Goal: Obtain resource: Download file/media

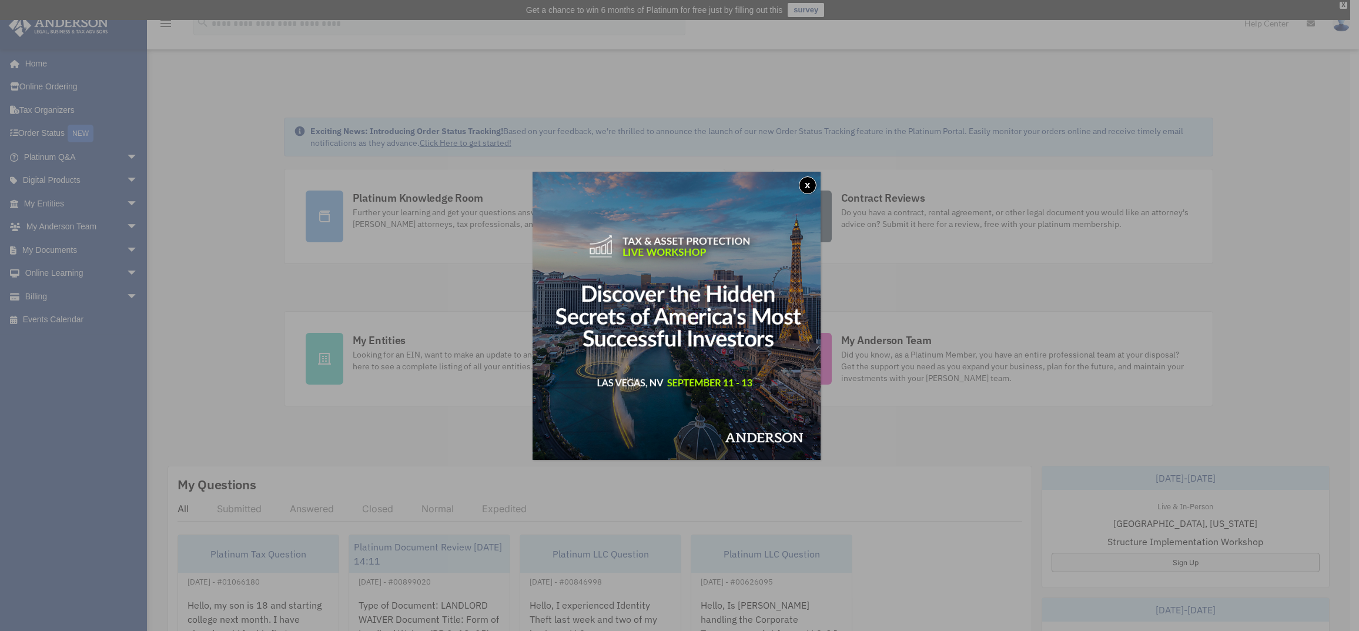
click at [810, 180] on button "x" at bounding box center [808, 185] width 18 height 18
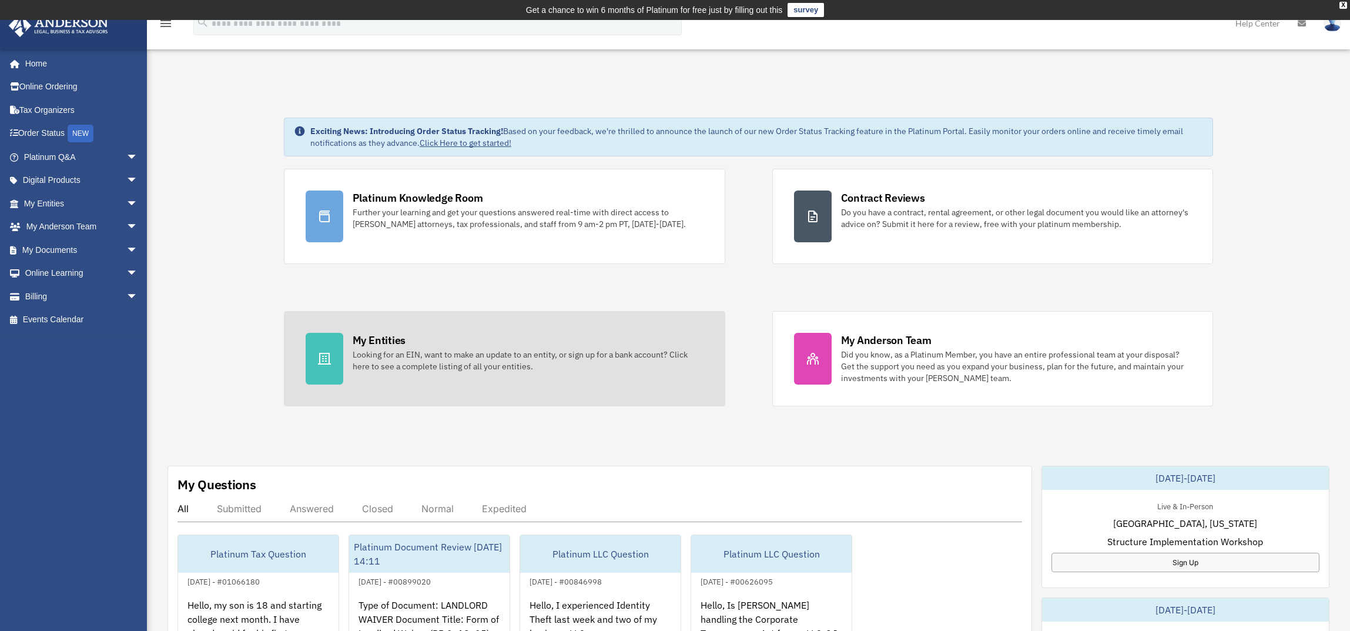
click at [325, 345] on div at bounding box center [325, 359] width 38 height 52
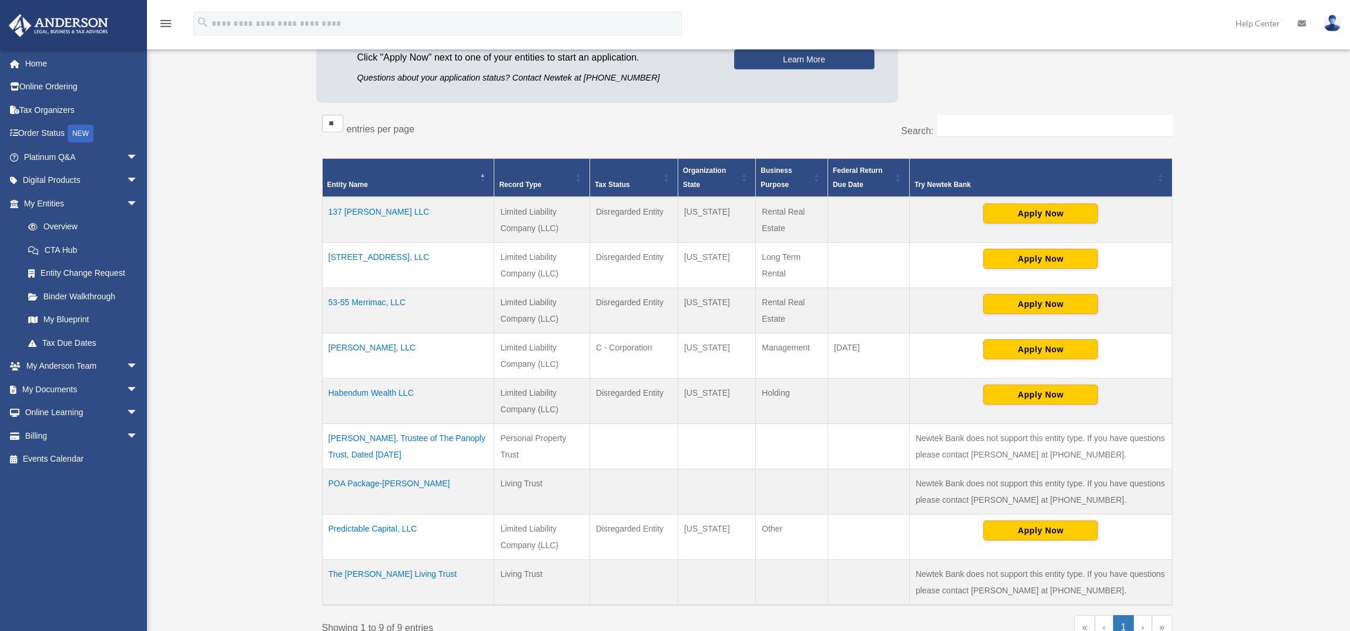
scroll to position [176, 0]
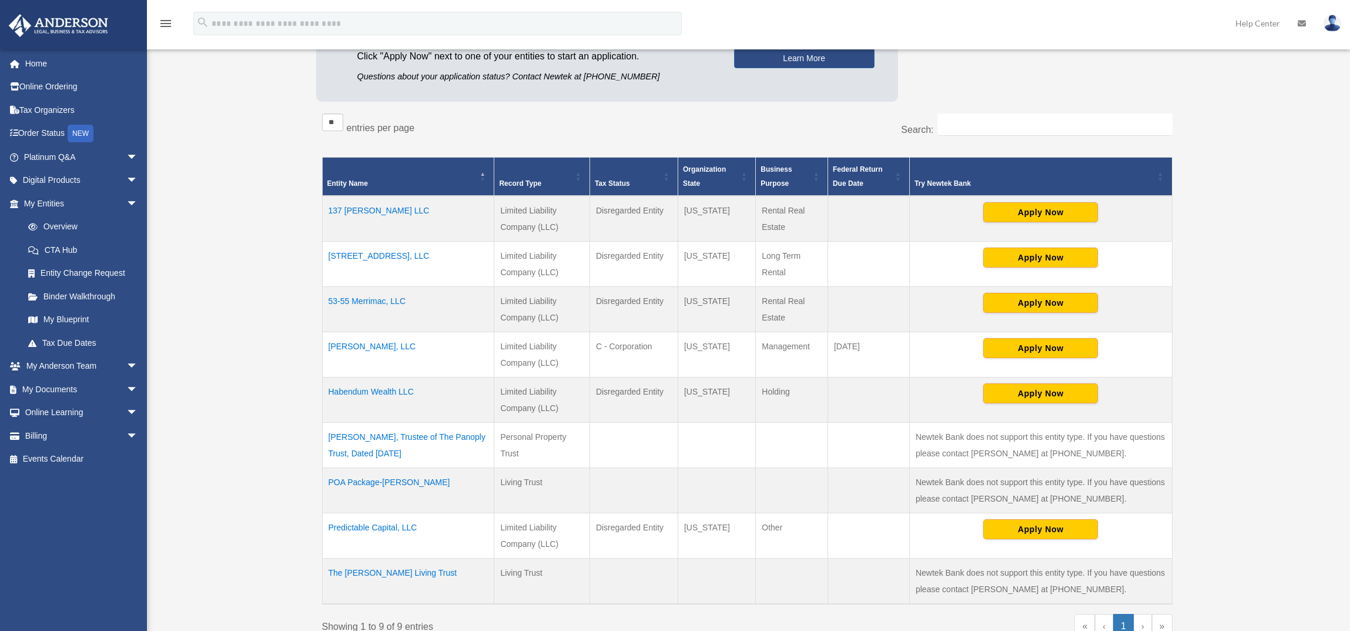
click at [354, 347] on td "[PERSON_NAME], LLC" at bounding box center [408, 353] width 172 height 45
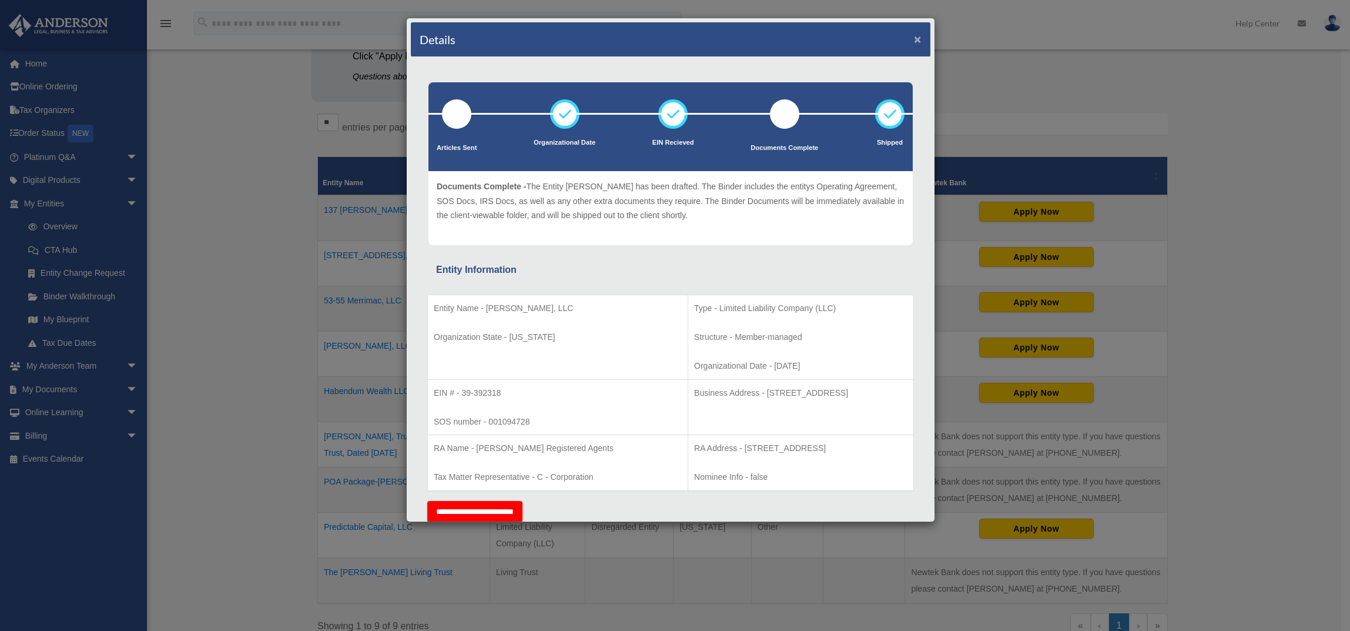
click at [914, 39] on button "×" at bounding box center [918, 39] width 8 height 12
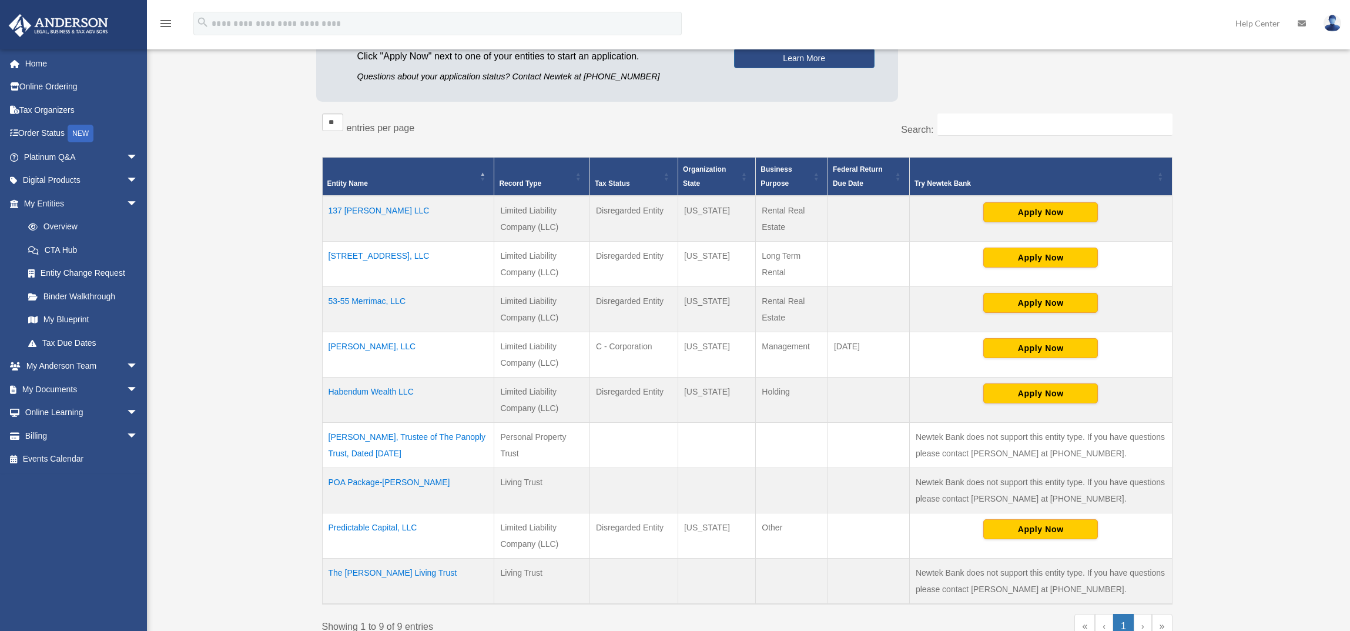
click at [382, 255] on td "17 Arsene Way, LLC" at bounding box center [408, 263] width 172 height 45
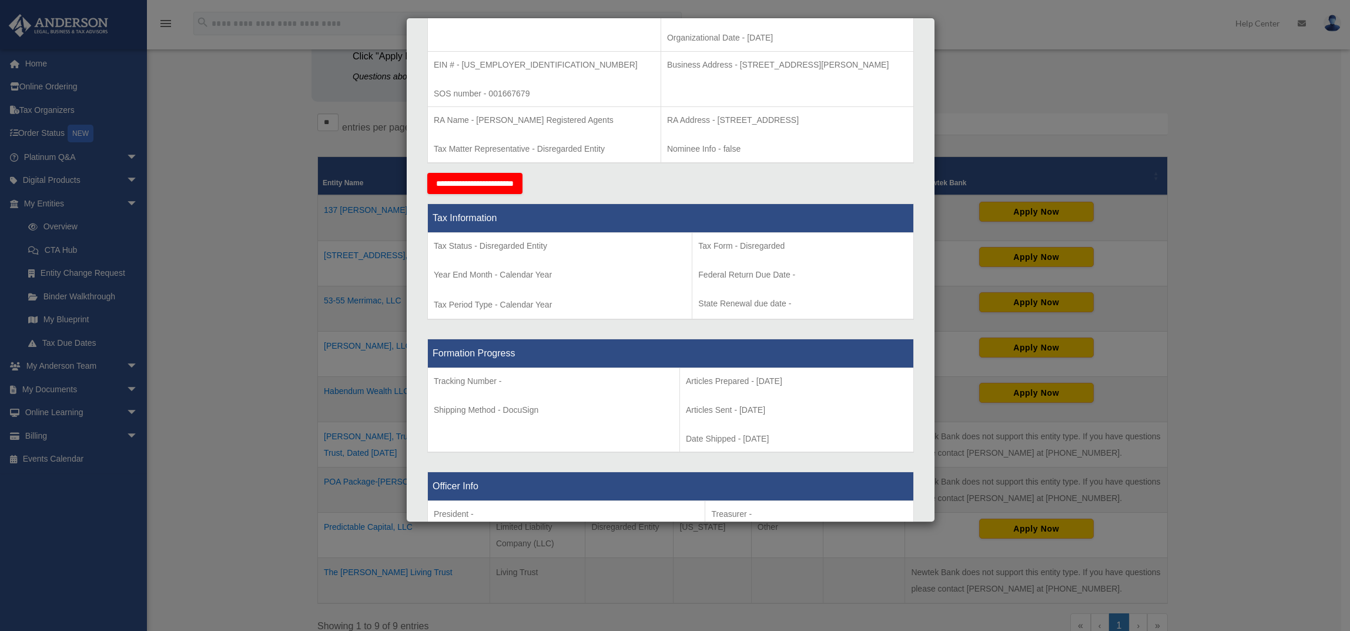
scroll to position [0, 0]
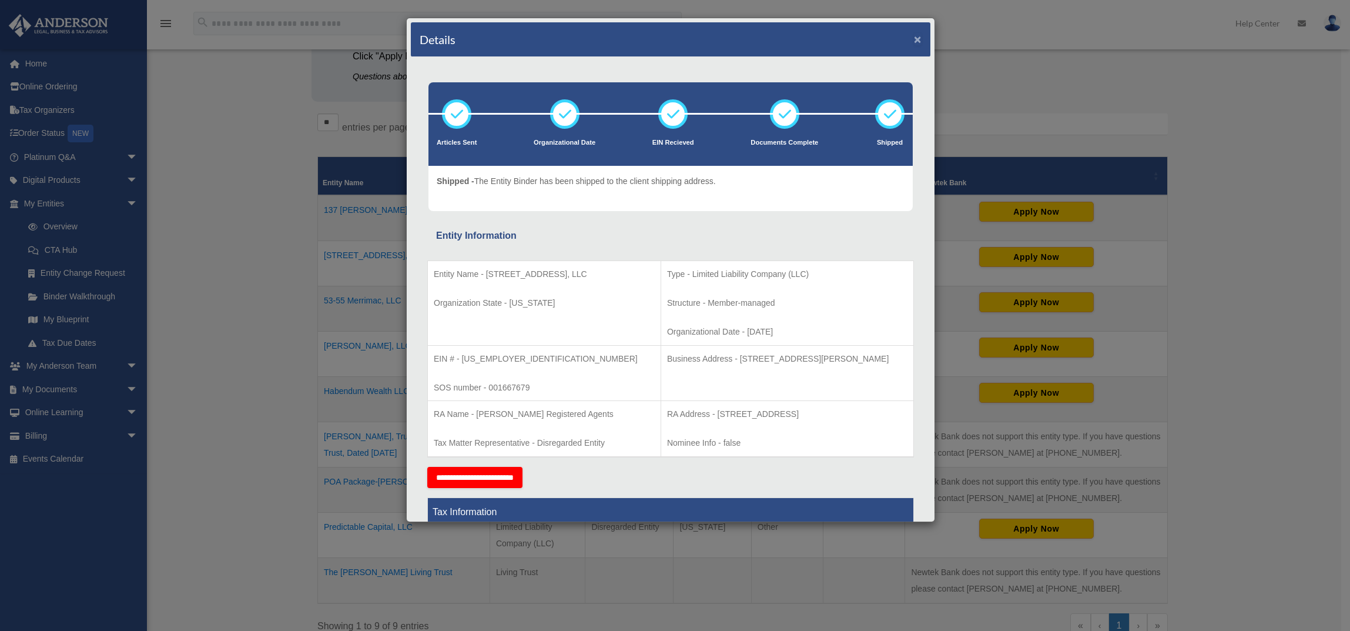
click at [914, 39] on button "×" at bounding box center [918, 39] width 8 height 12
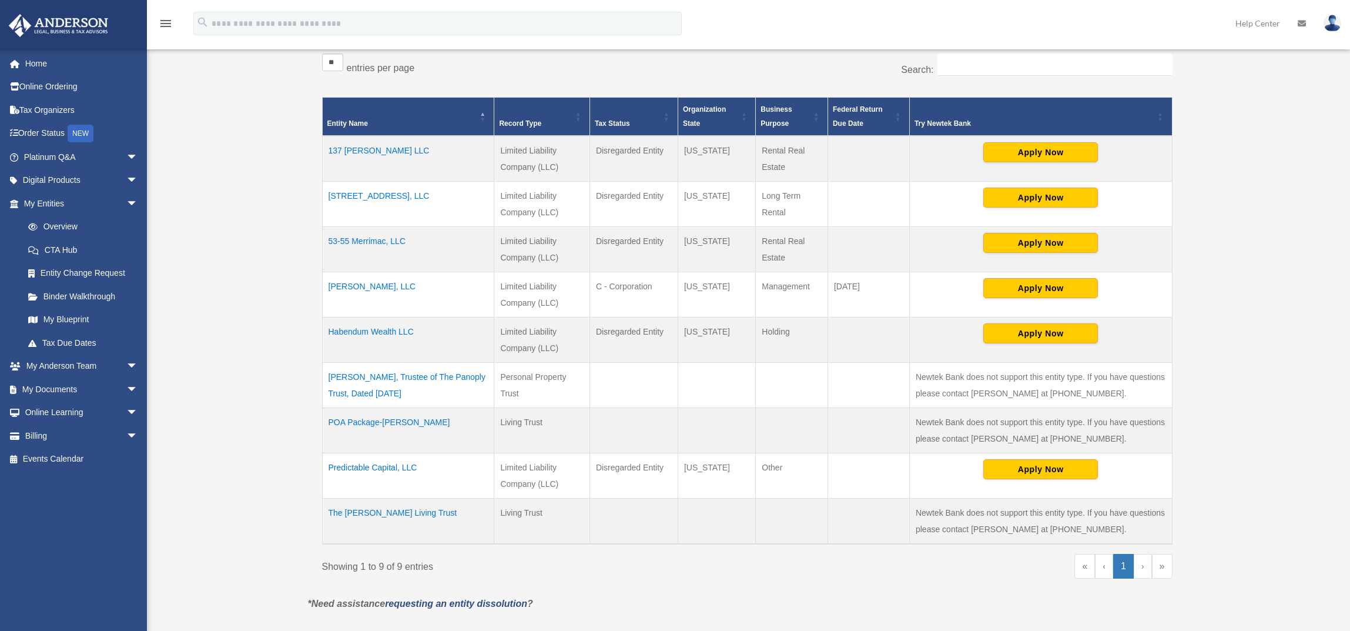
scroll to position [220, 0]
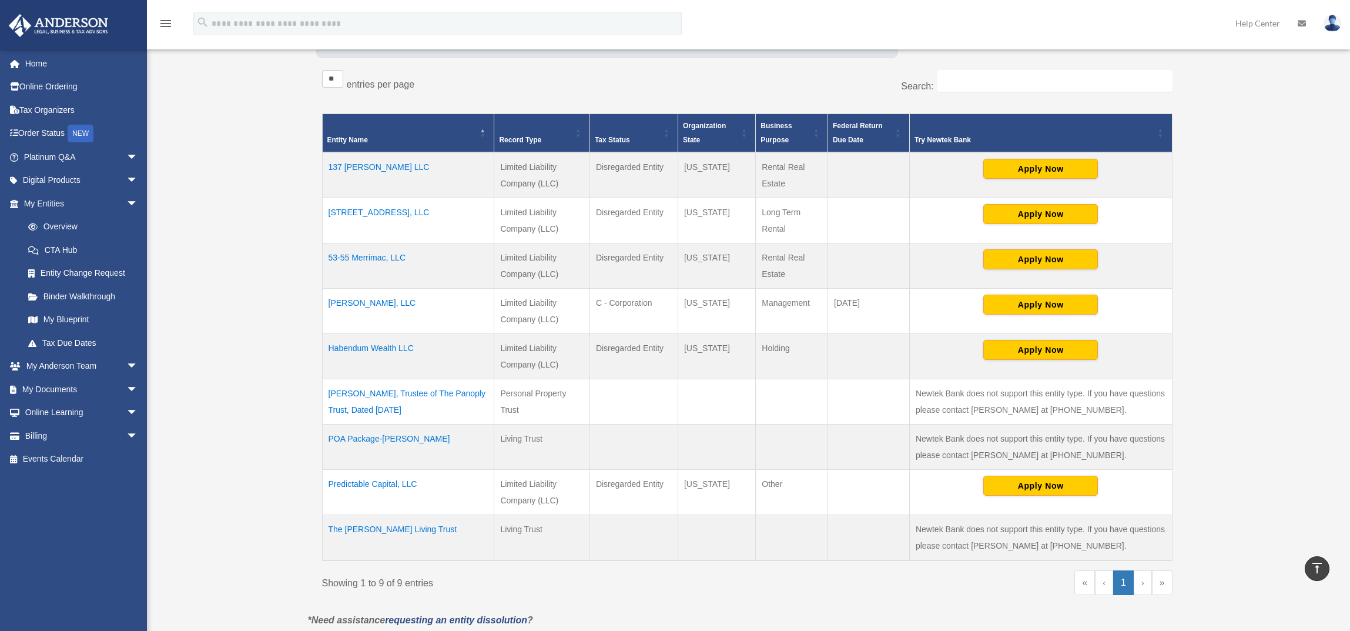
click at [363, 212] on td "17 Arsene Way, LLC" at bounding box center [408, 219] width 172 height 45
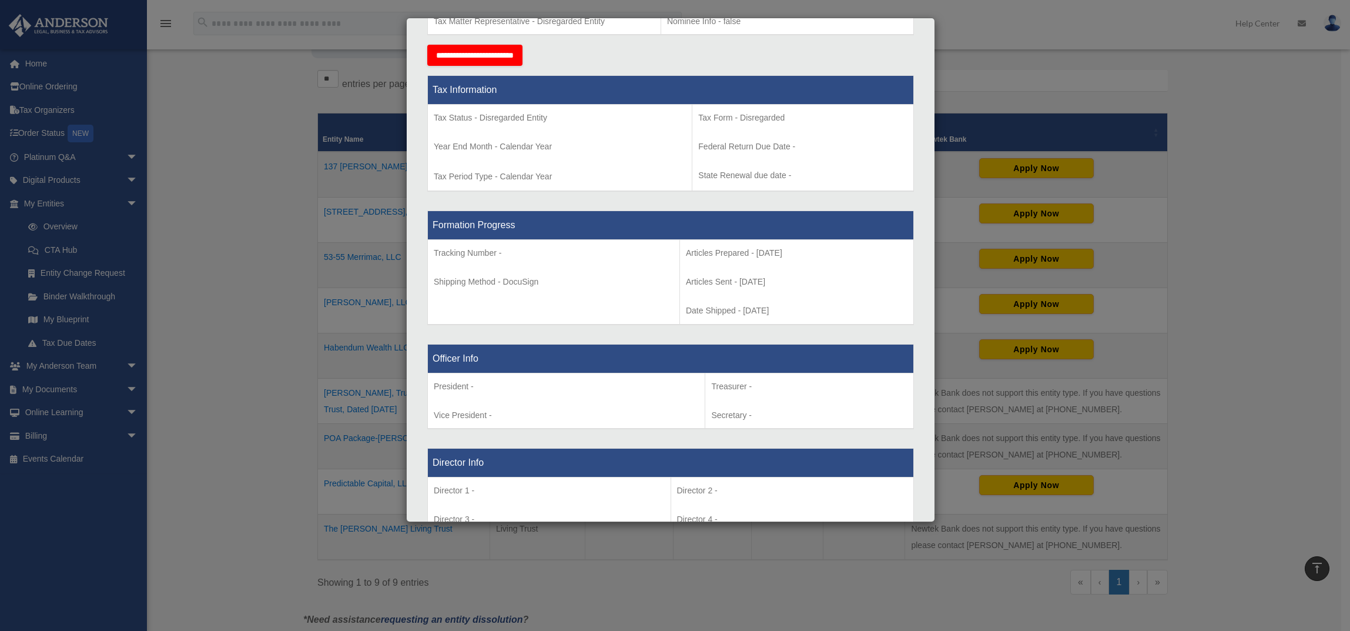
scroll to position [0, 0]
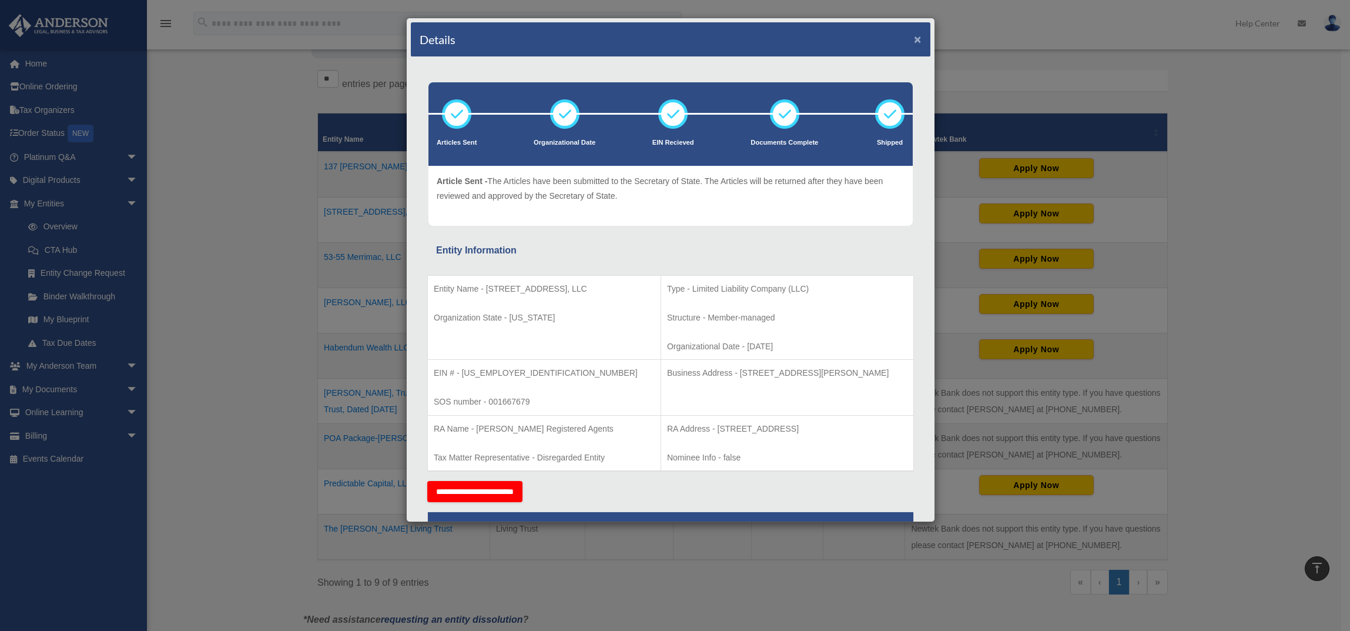
click at [914, 38] on button "×" at bounding box center [918, 39] width 8 height 12
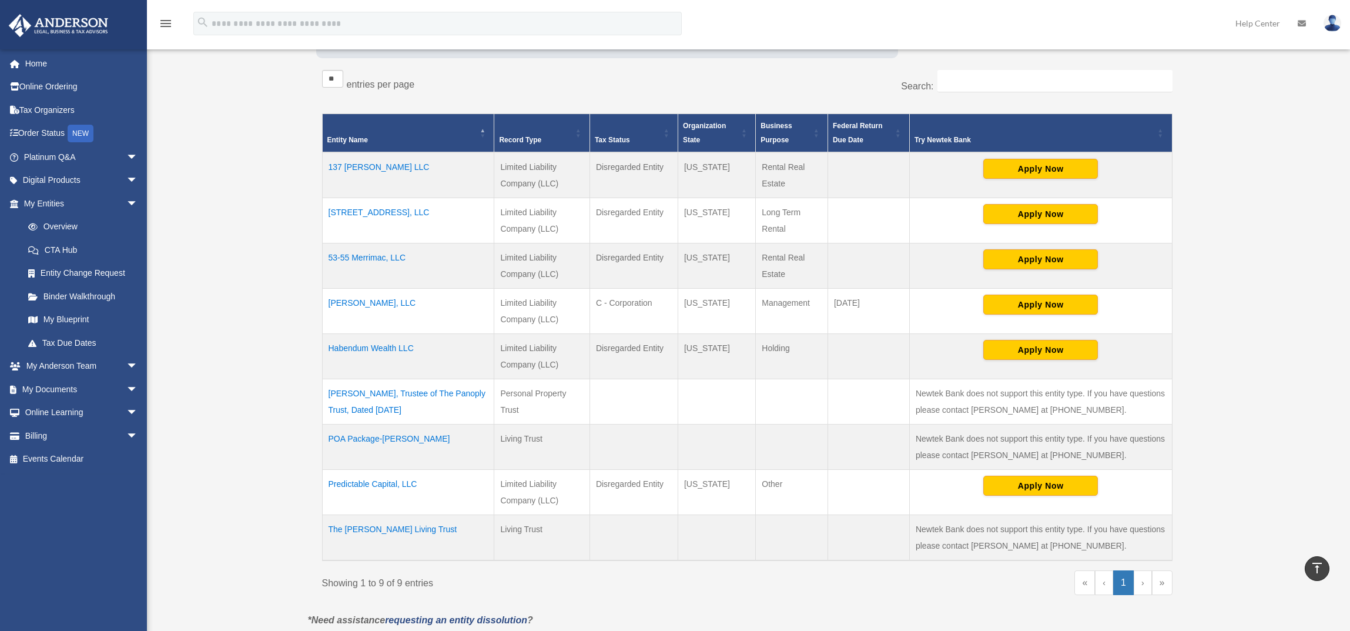
click at [363, 303] on td "Cade Parker, LLC" at bounding box center [408, 310] width 172 height 45
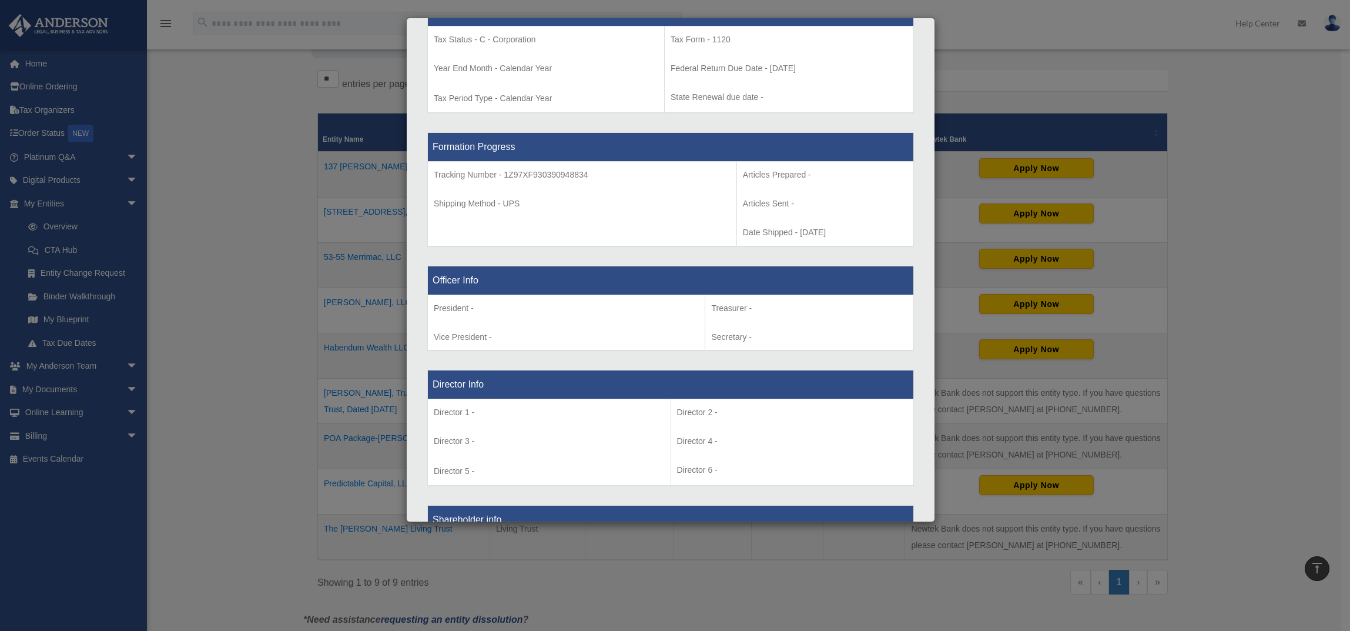
scroll to position [508, 0]
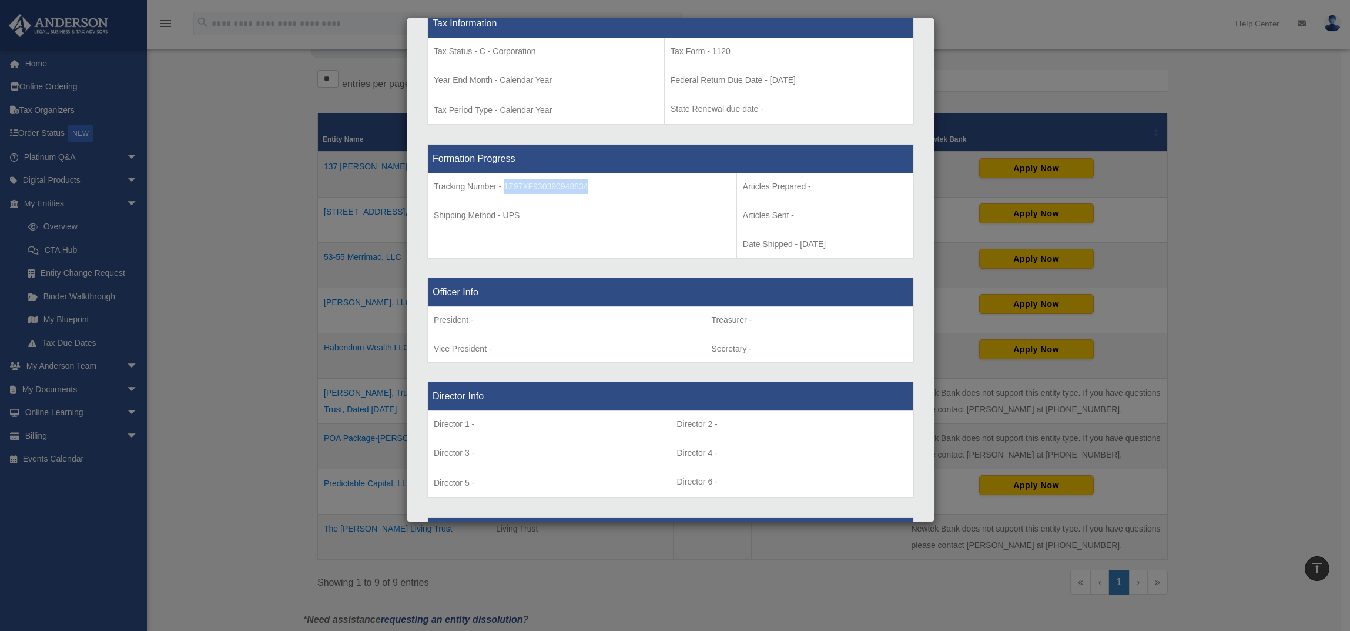
drag, startPoint x: 583, startPoint y: 187, endPoint x: 506, endPoint y: 189, distance: 77.0
click at [505, 189] on p "Tracking Number - 1Z97XF930390948834" at bounding box center [582, 186] width 297 height 15
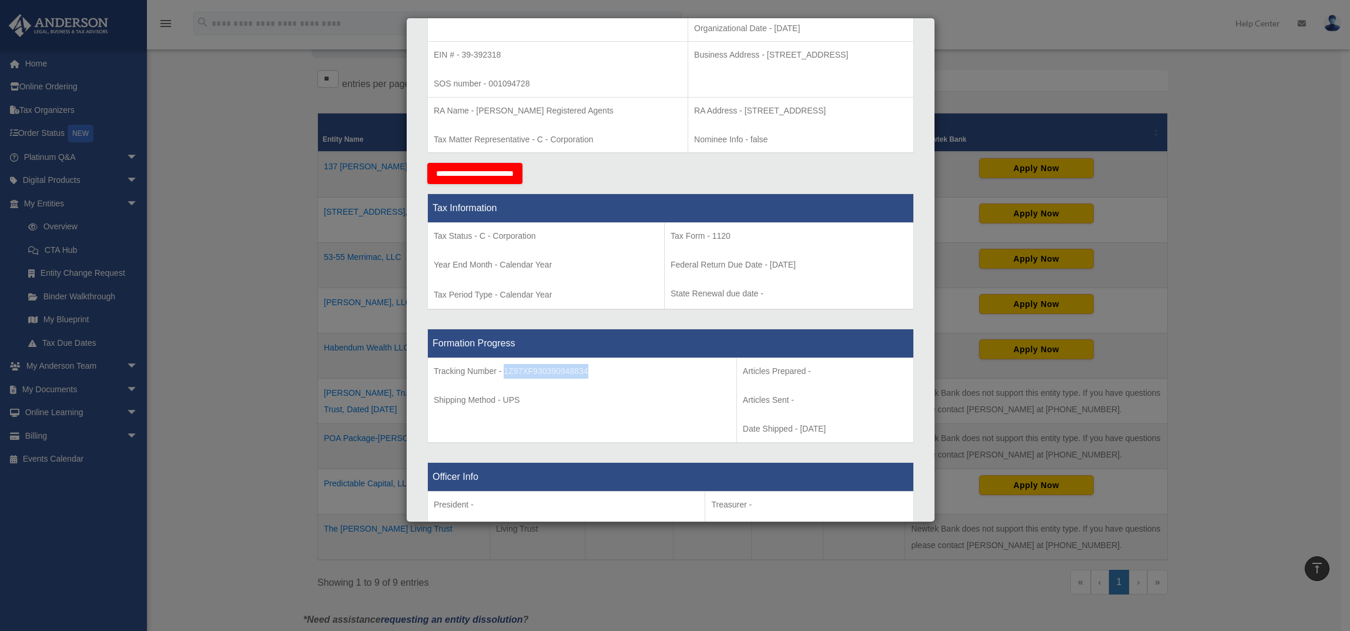
scroll to position [316, 0]
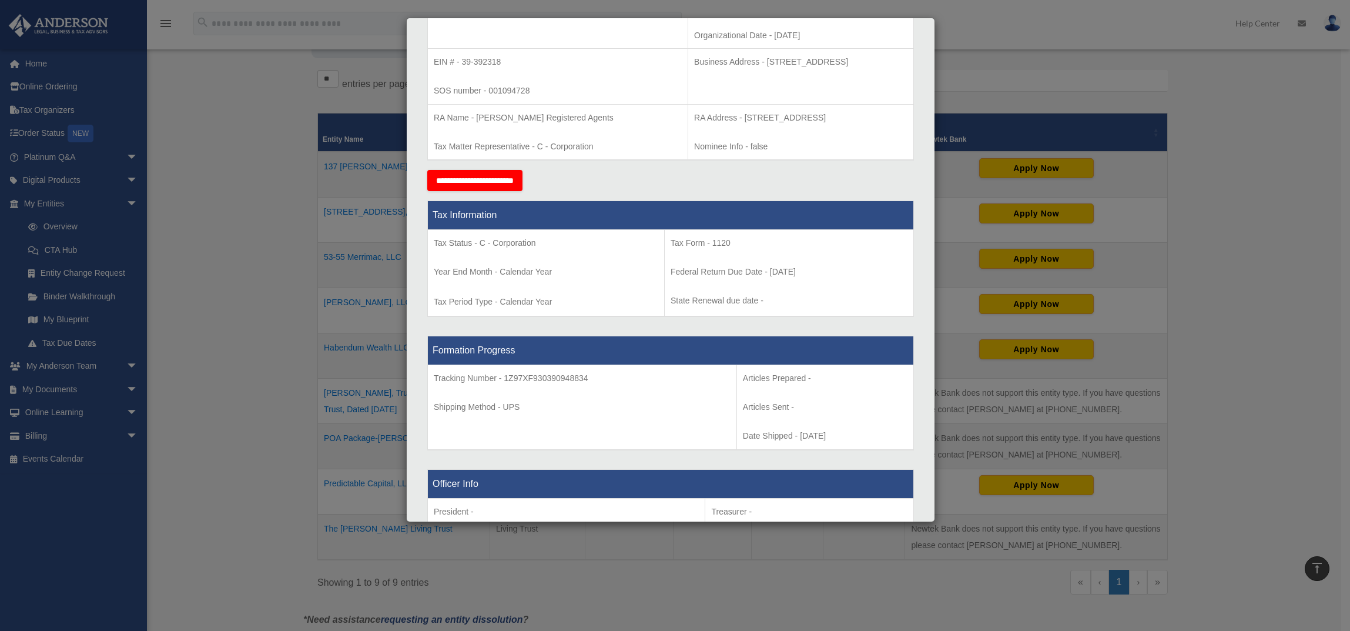
click at [769, 293] on p "State Renewal due date -" at bounding box center [788, 300] width 237 height 15
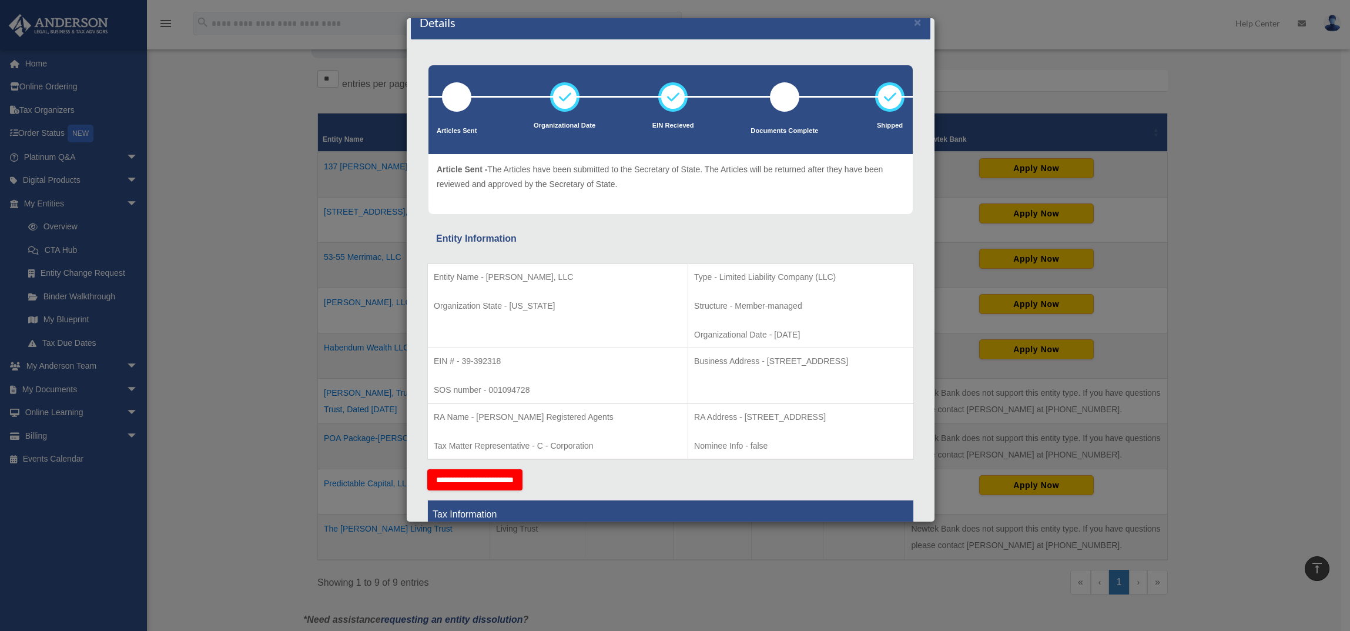
scroll to position [0, 0]
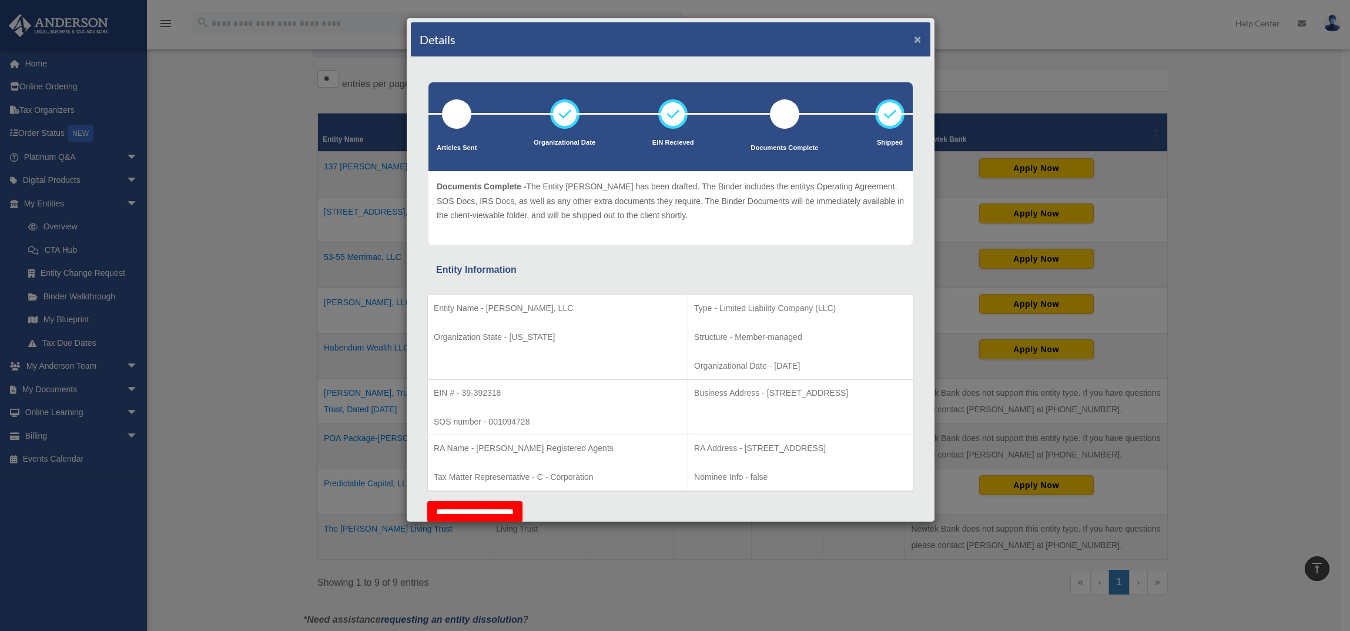
click at [914, 40] on button "×" at bounding box center [918, 39] width 8 height 12
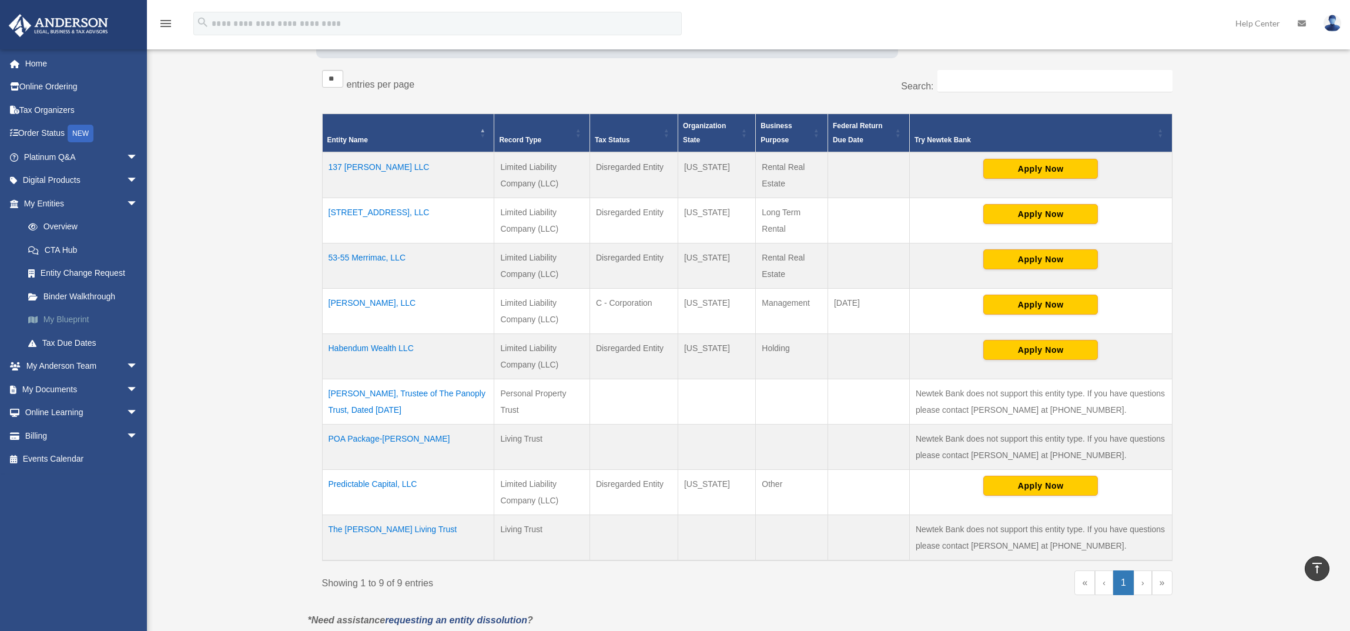
click at [73, 320] on link "My Blueprint" at bounding box center [85, 320] width 139 height 24
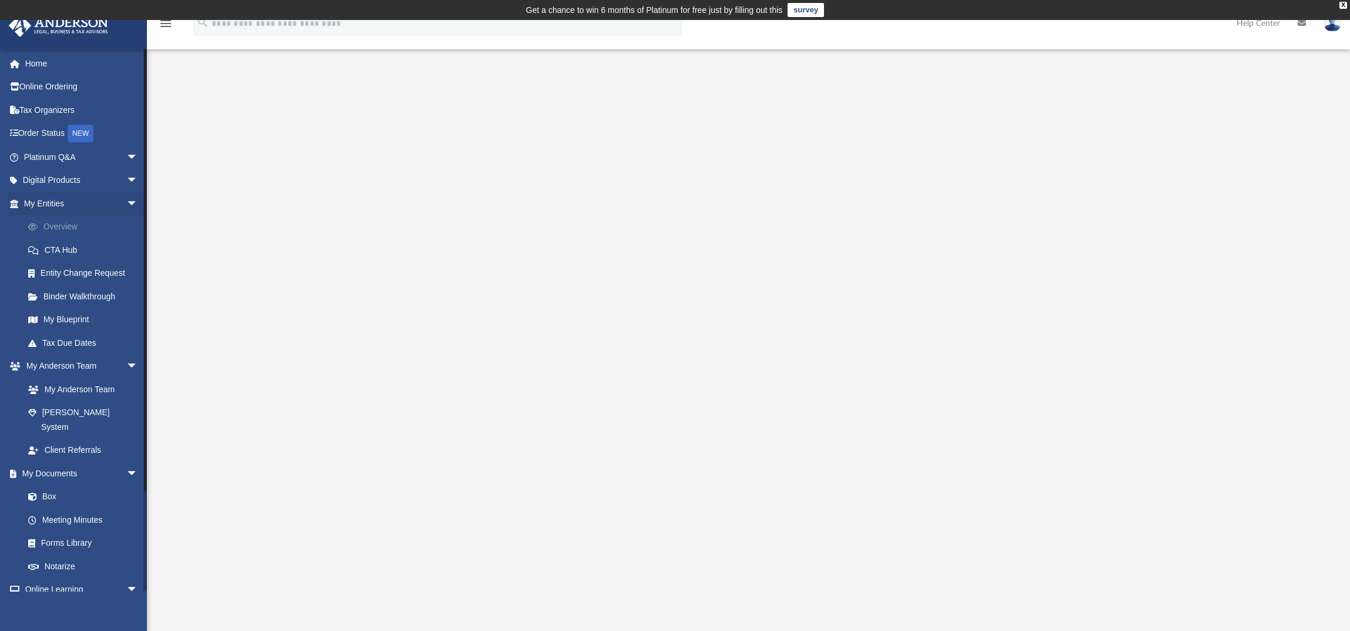
click at [59, 229] on link "Overview" at bounding box center [85, 227] width 139 height 24
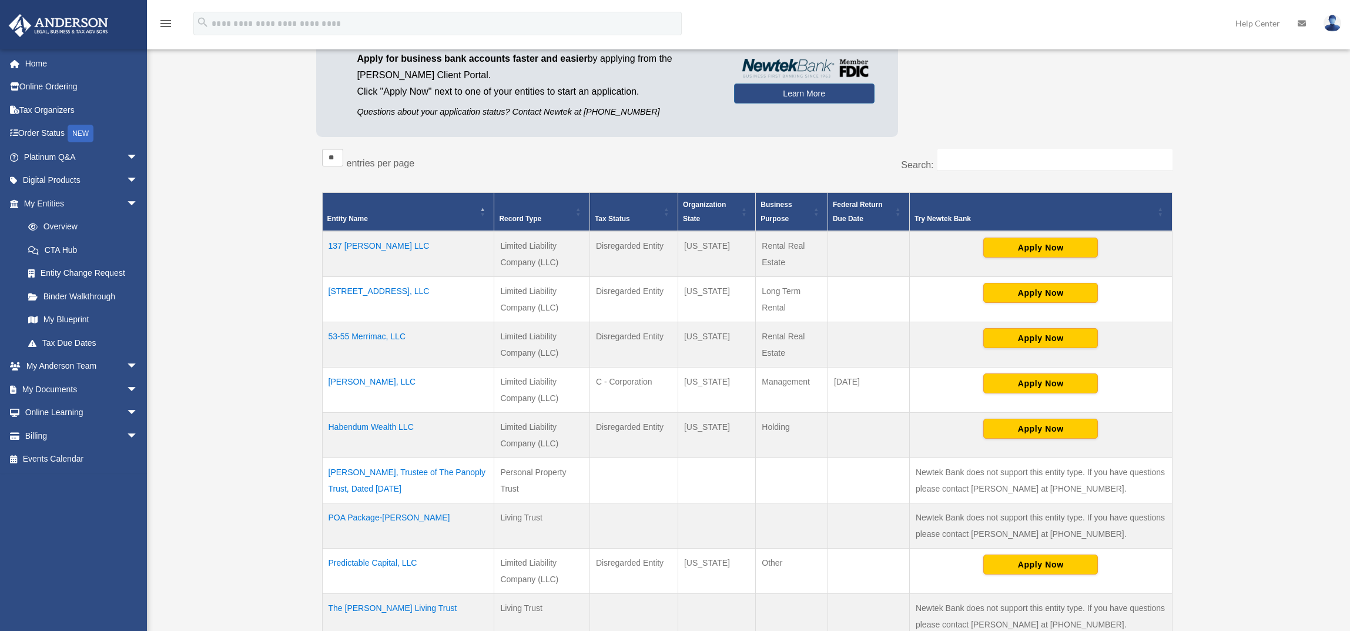
scroll to position [176, 0]
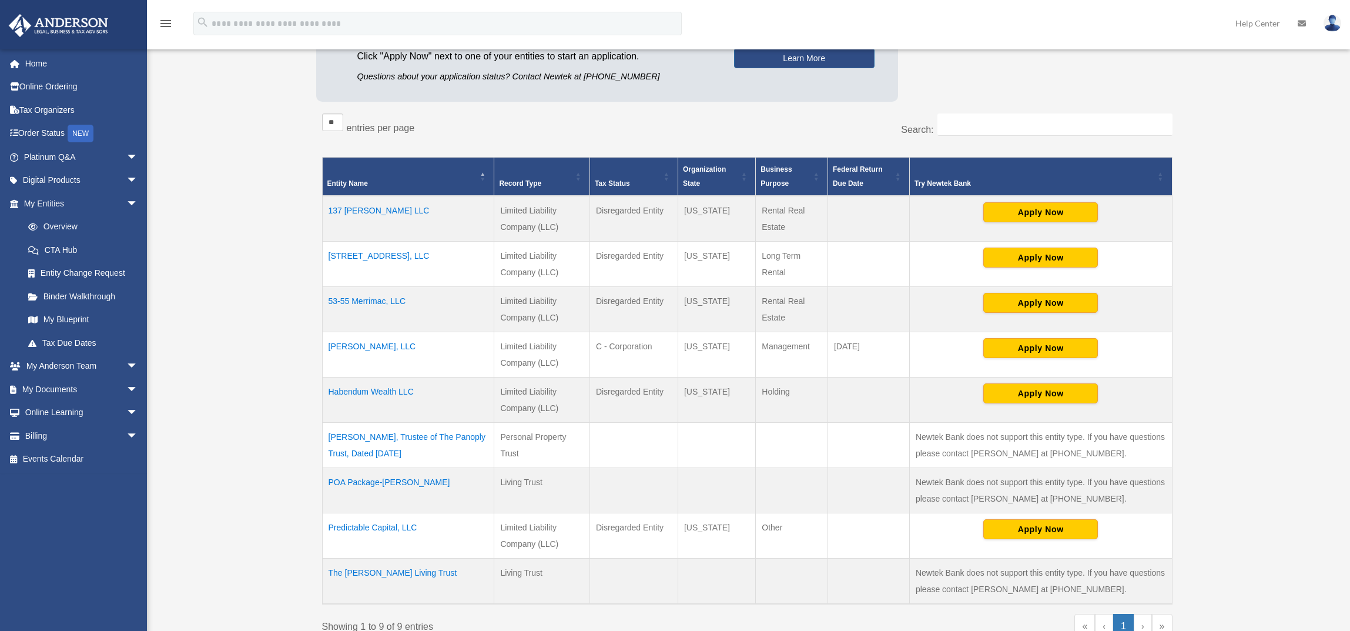
drag, startPoint x: 479, startPoint y: 488, endPoint x: 323, endPoint y: 494, distance: 157.0
click at [323, 494] on td "POA Package-[PERSON_NAME]" at bounding box center [408, 489] width 172 height 45
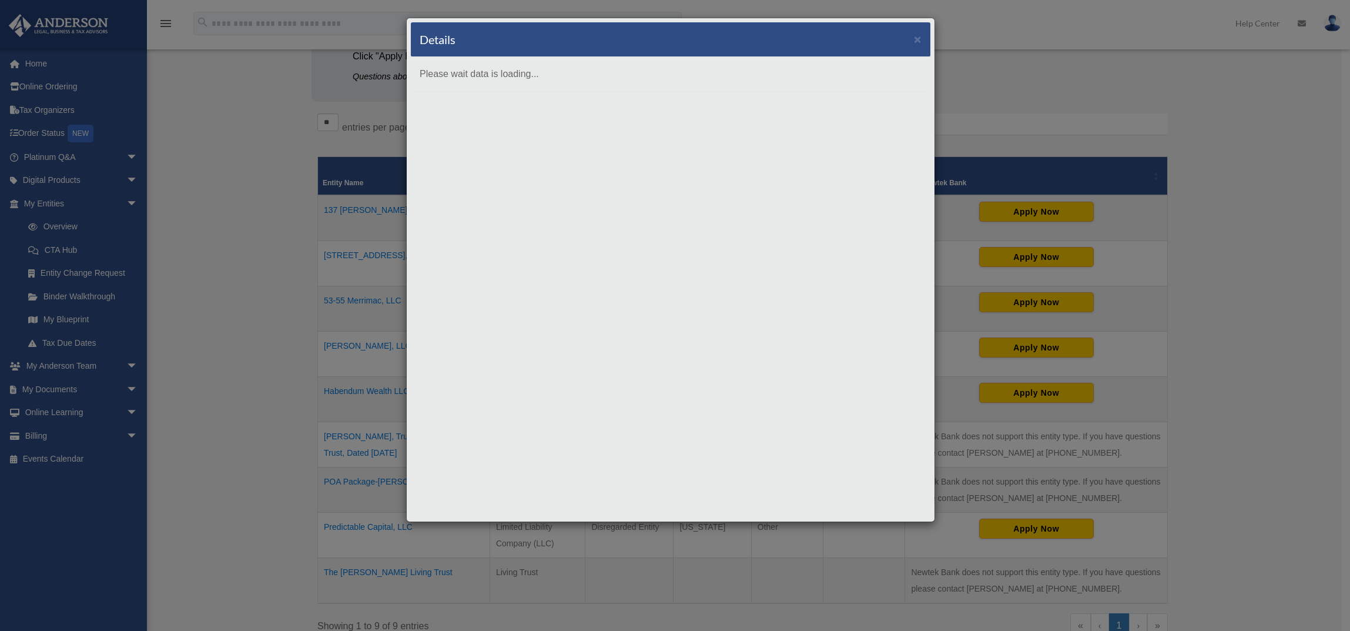
click at [260, 497] on div "Details × Please wait data is loading..." at bounding box center [675, 315] width 1350 height 631
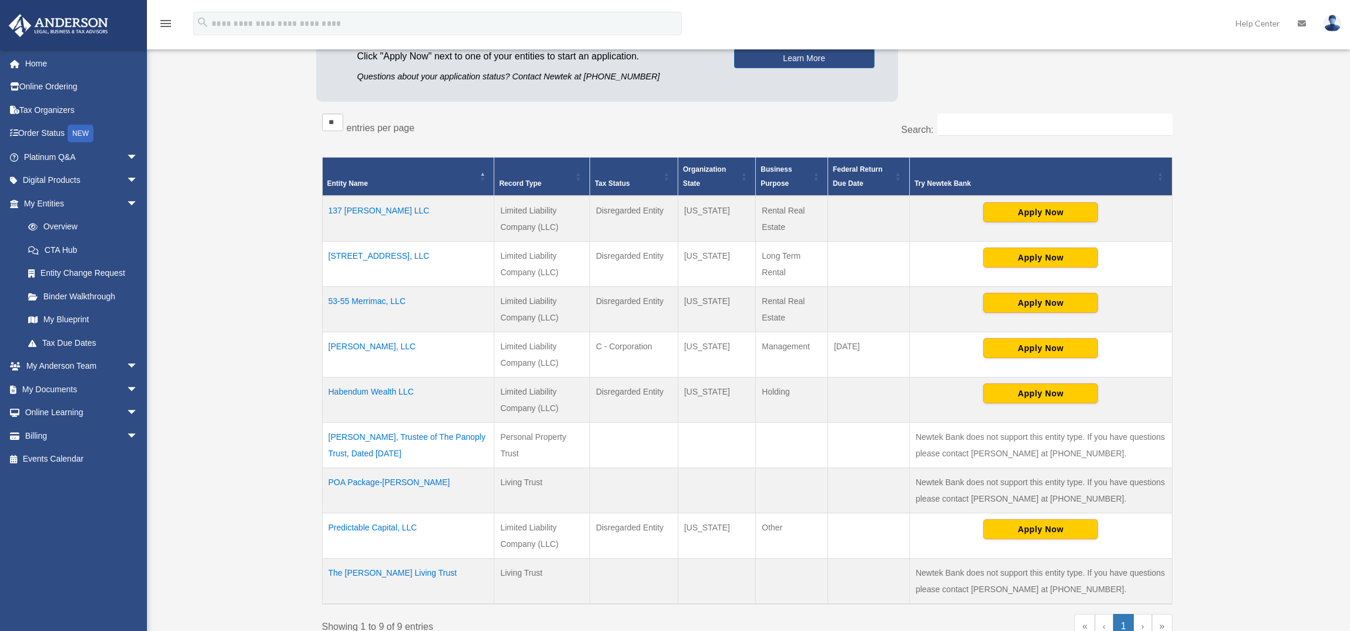
click at [368, 480] on td "POA Package-Zachary Cade Viveiros" at bounding box center [408, 489] width 172 height 45
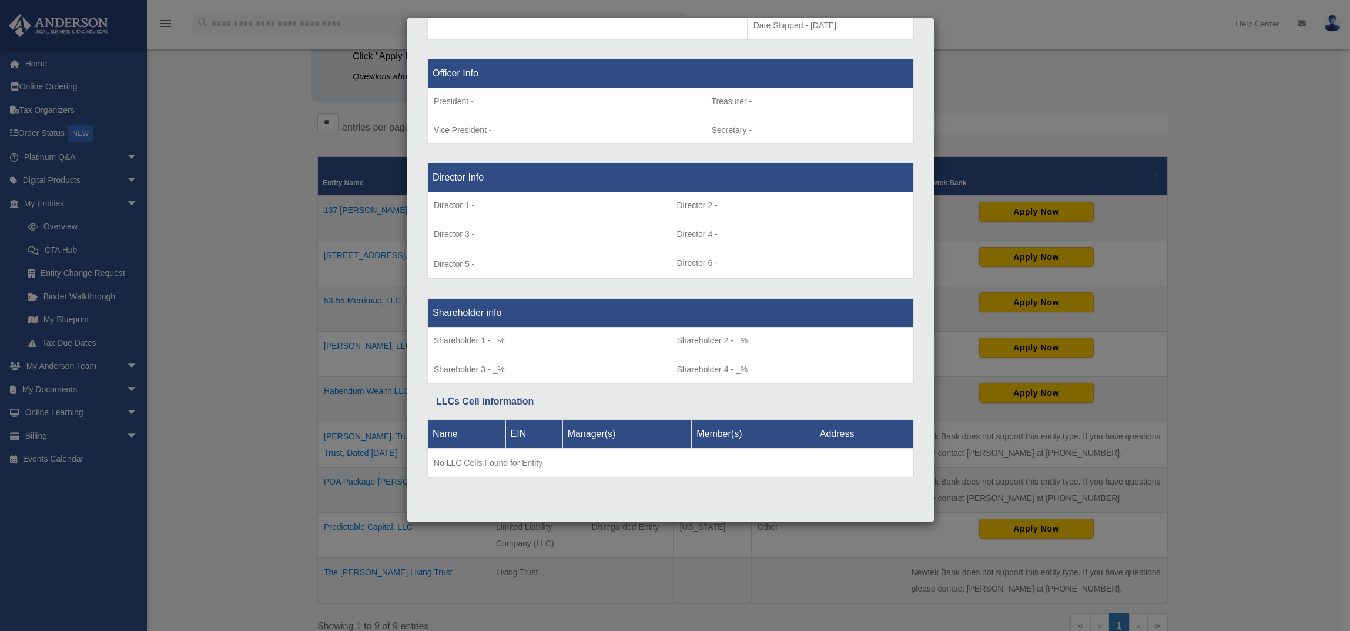
scroll to position [727, 0]
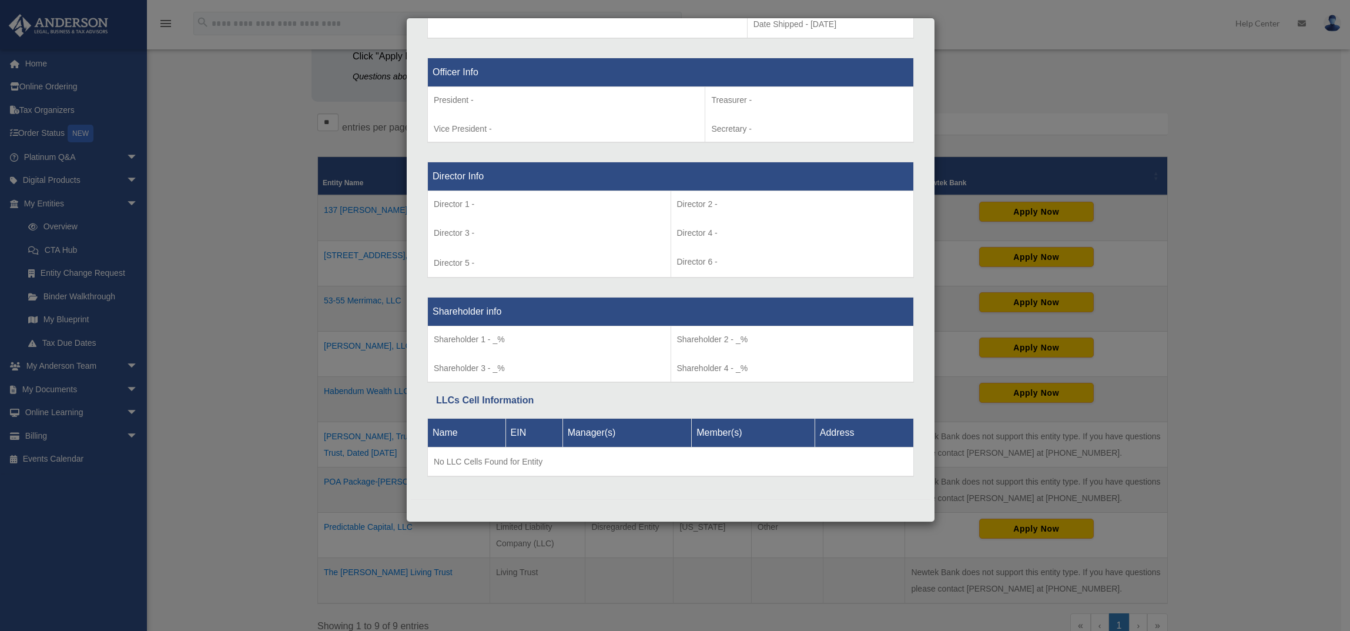
click at [219, 380] on div "Details × Articles Sent Organizational Date" at bounding box center [675, 315] width 1350 height 631
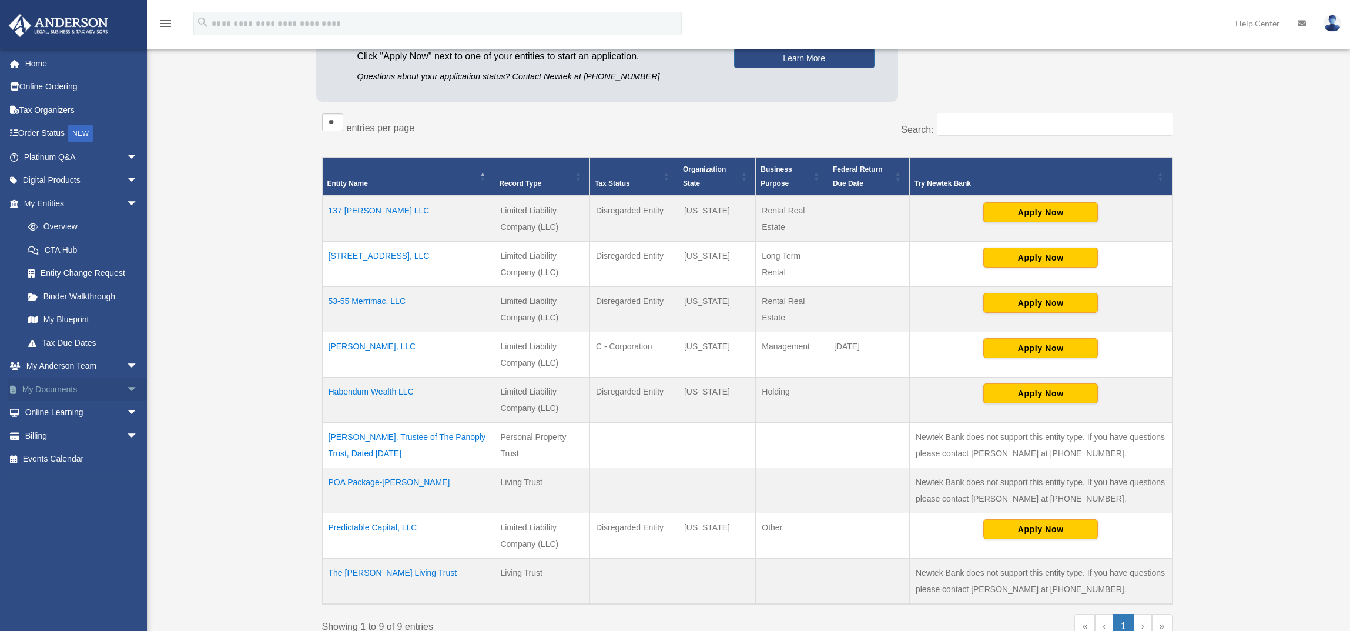
click at [75, 392] on link "My Documents arrow_drop_down" at bounding box center [81, 389] width 147 height 24
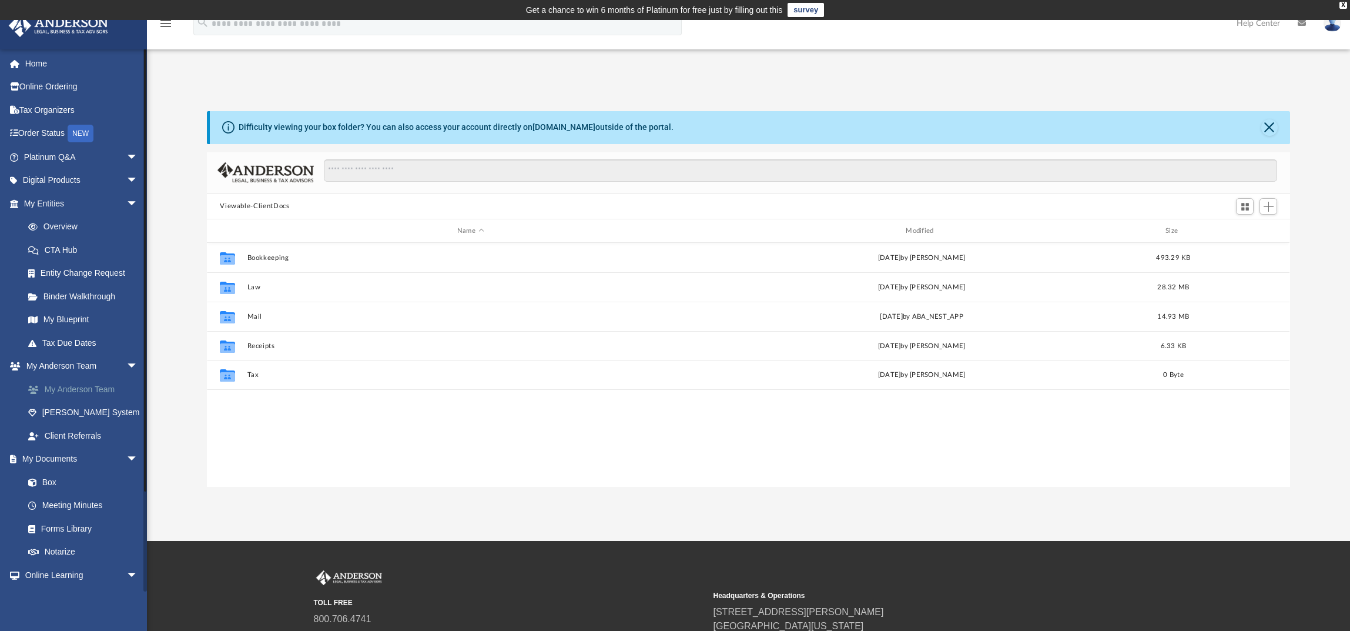
scroll to position [259, 1074]
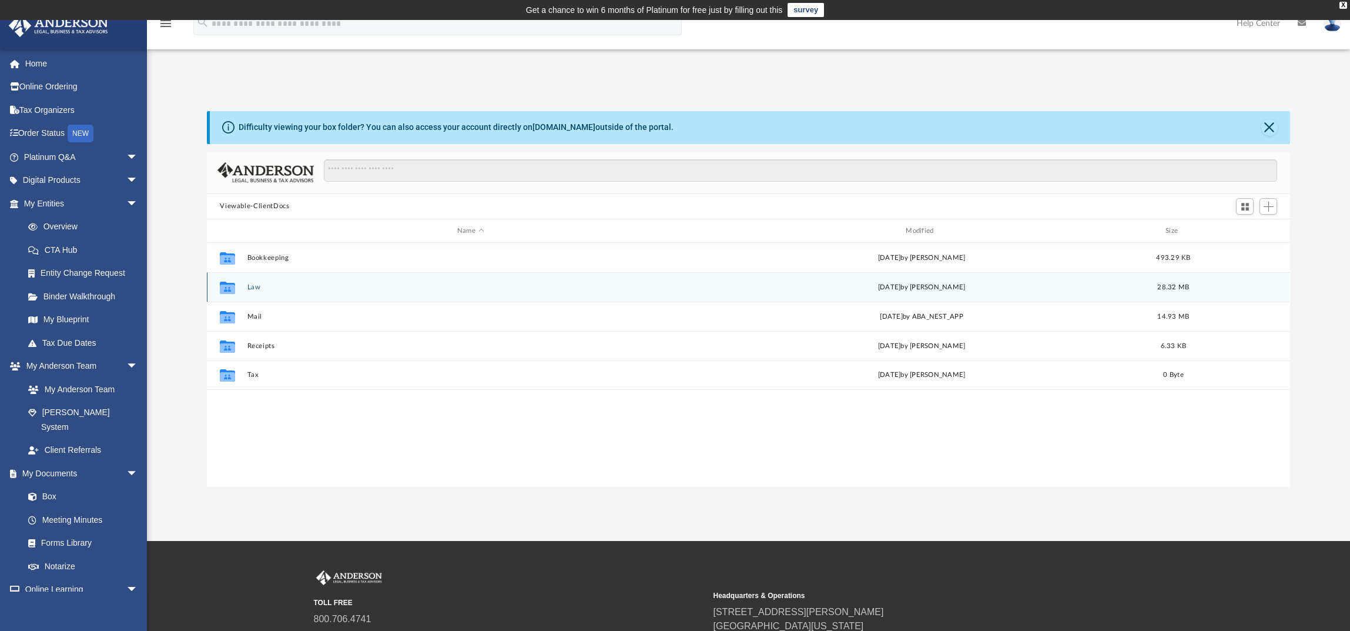
click at [249, 278] on div "Collaborated Folder Law [DATE] by [PERSON_NAME] 28.32 MB" at bounding box center [748, 286] width 1082 height 29
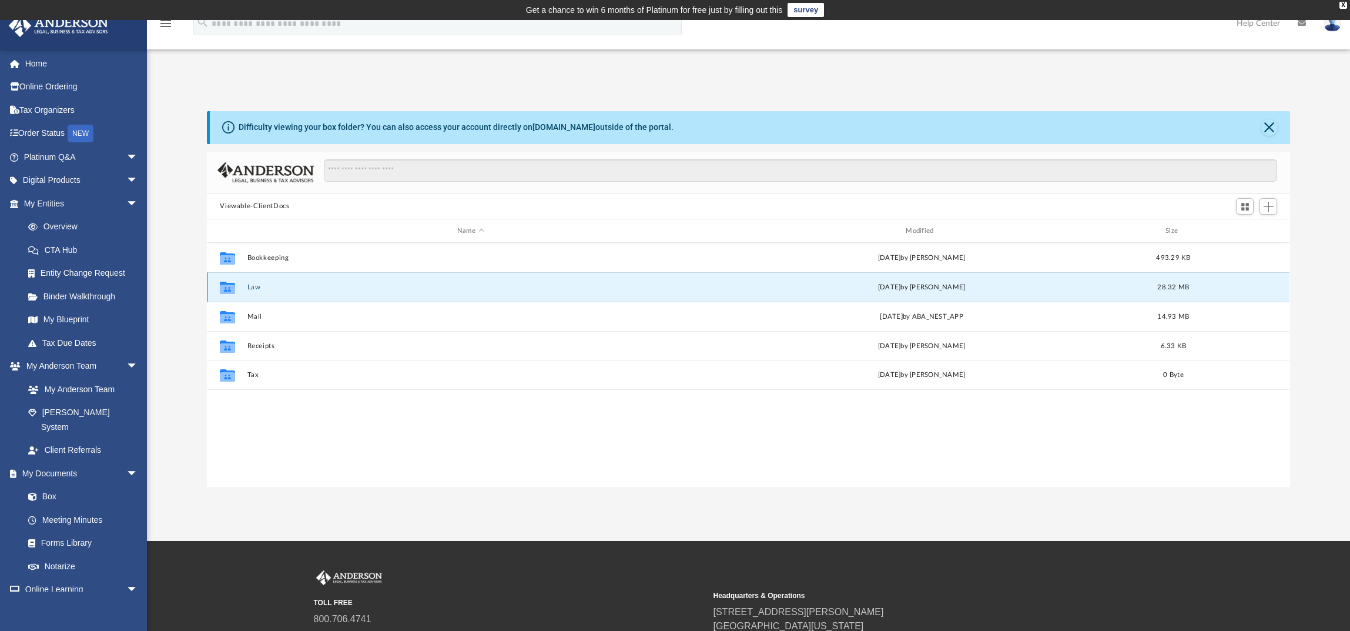
click at [252, 286] on button "Law" at bounding box center [470, 287] width 446 height 8
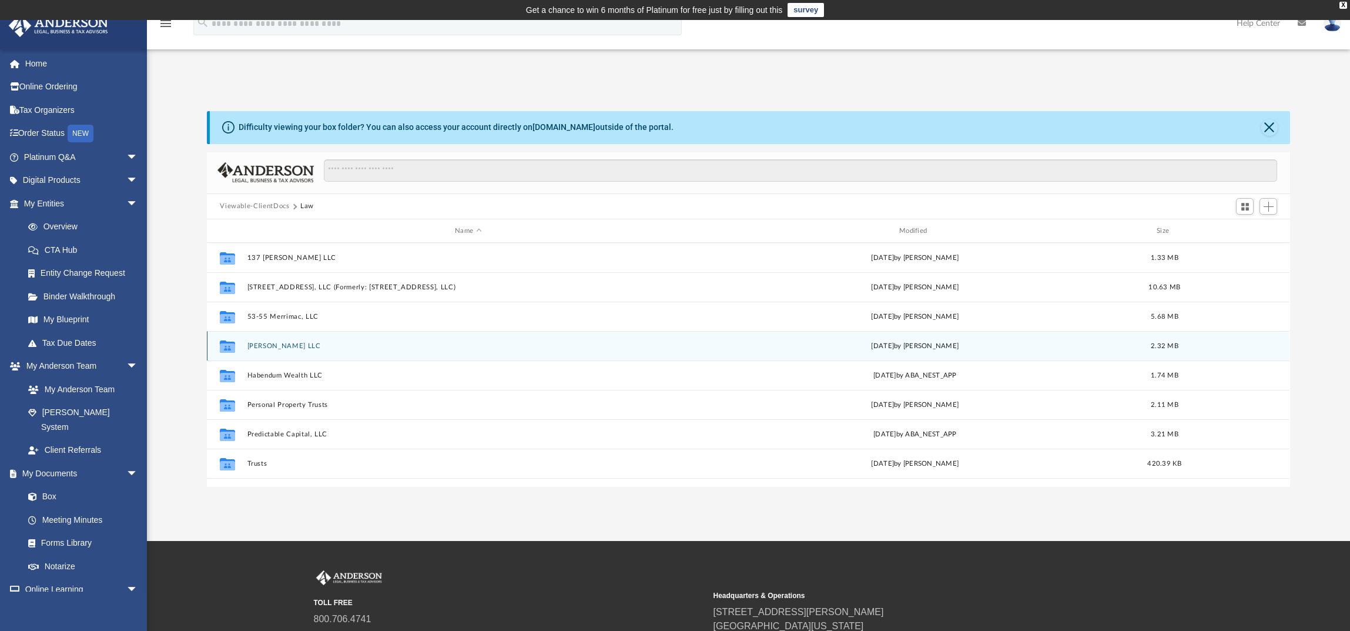
click at [286, 350] on div "Collaborated Folder [PERSON_NAME] LLC [DATE] by [PERSON_NAME] 2.32 MB" at bounding box center [748, 345] width 1082 height 29
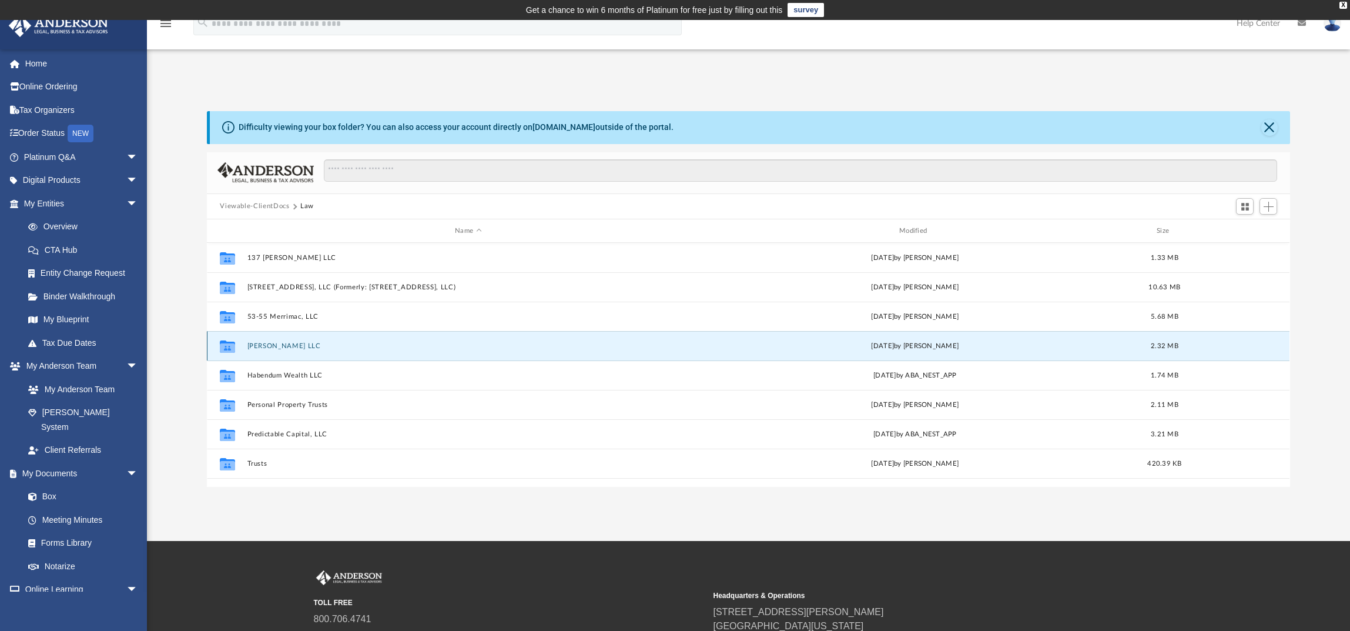
click at [283, 347] on button "[PERSON_NAME] LLC" at bounding box center [468, 346] width 442 height 8
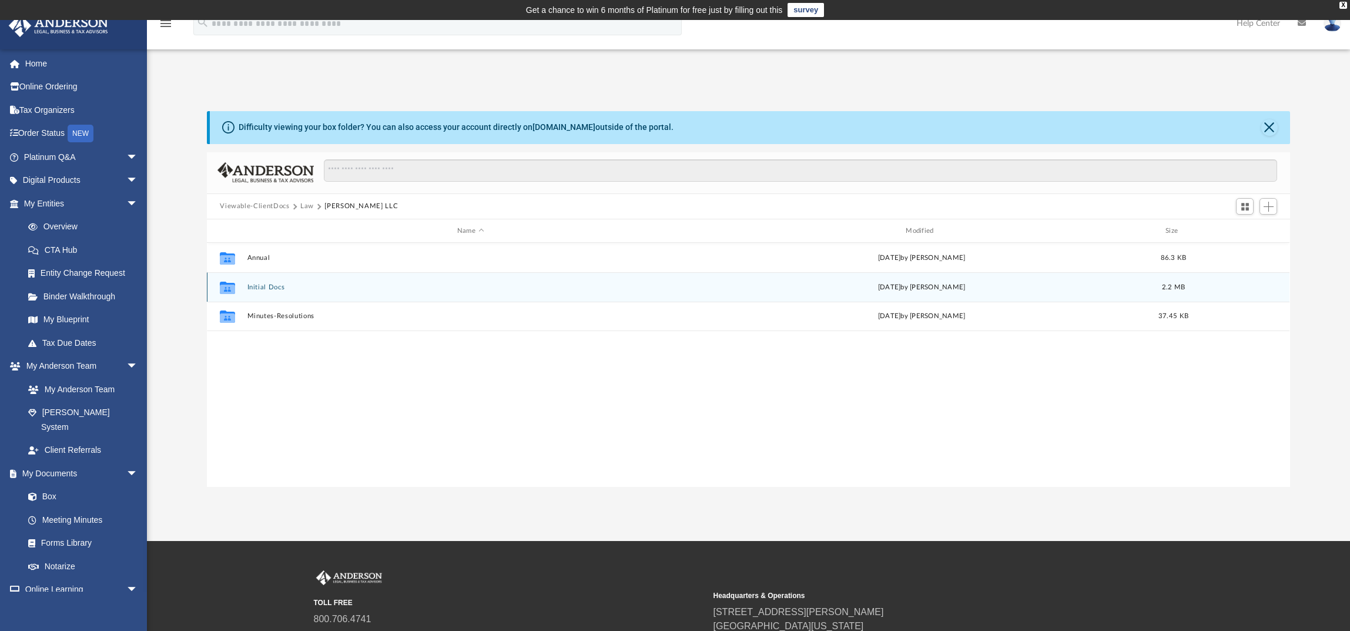
click at [266, 286] on button "Initial Docs" at bounding box center [470, 287] width 446 height 8
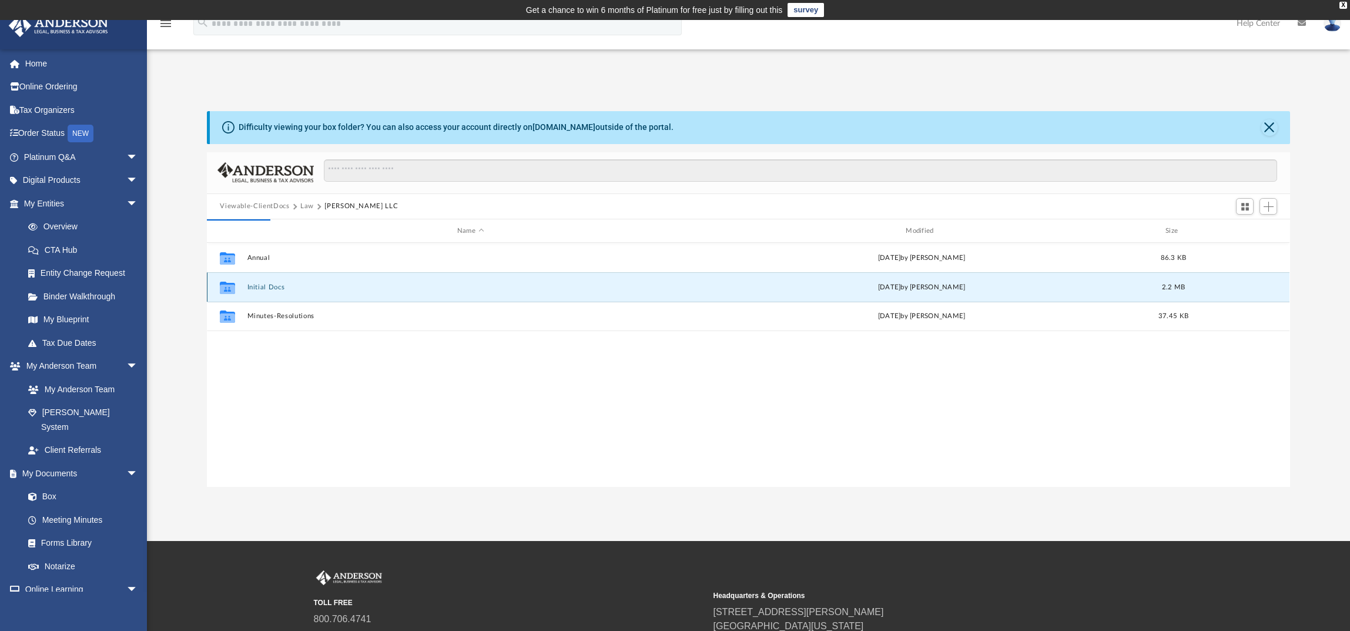
click at [271, 286] on button "Initial Docs" at bounding box center [470, 287] width 446 height 8
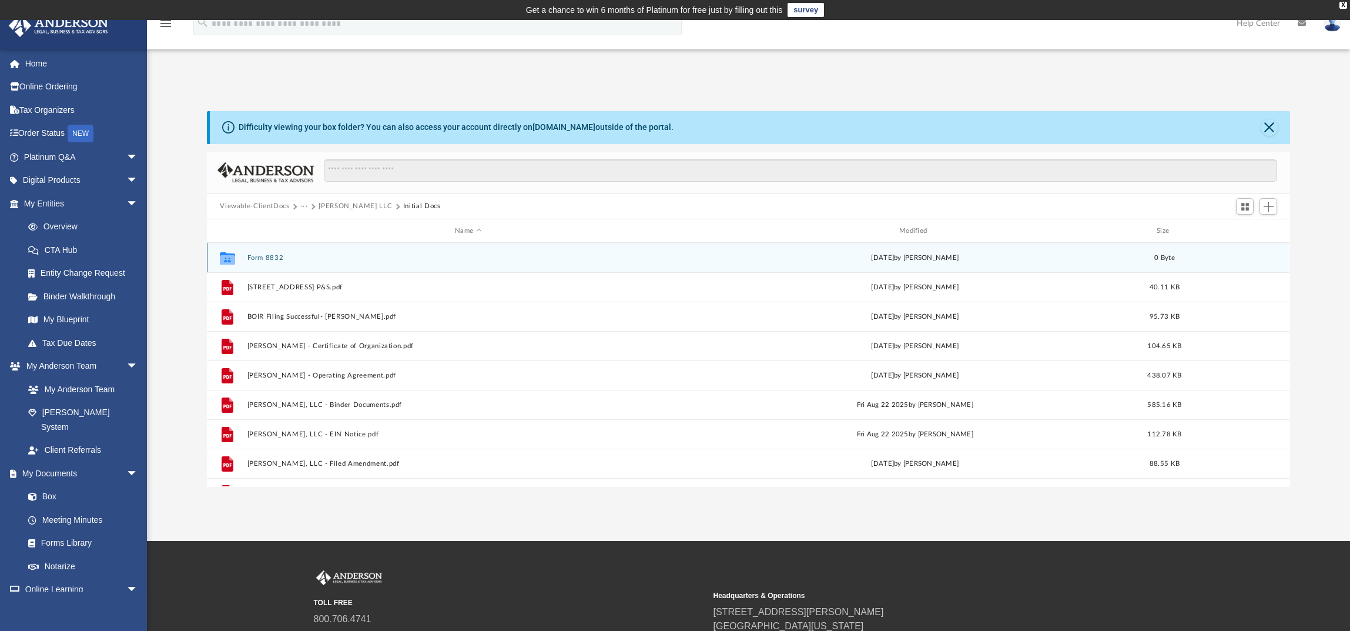
scroll to position [21, 0]
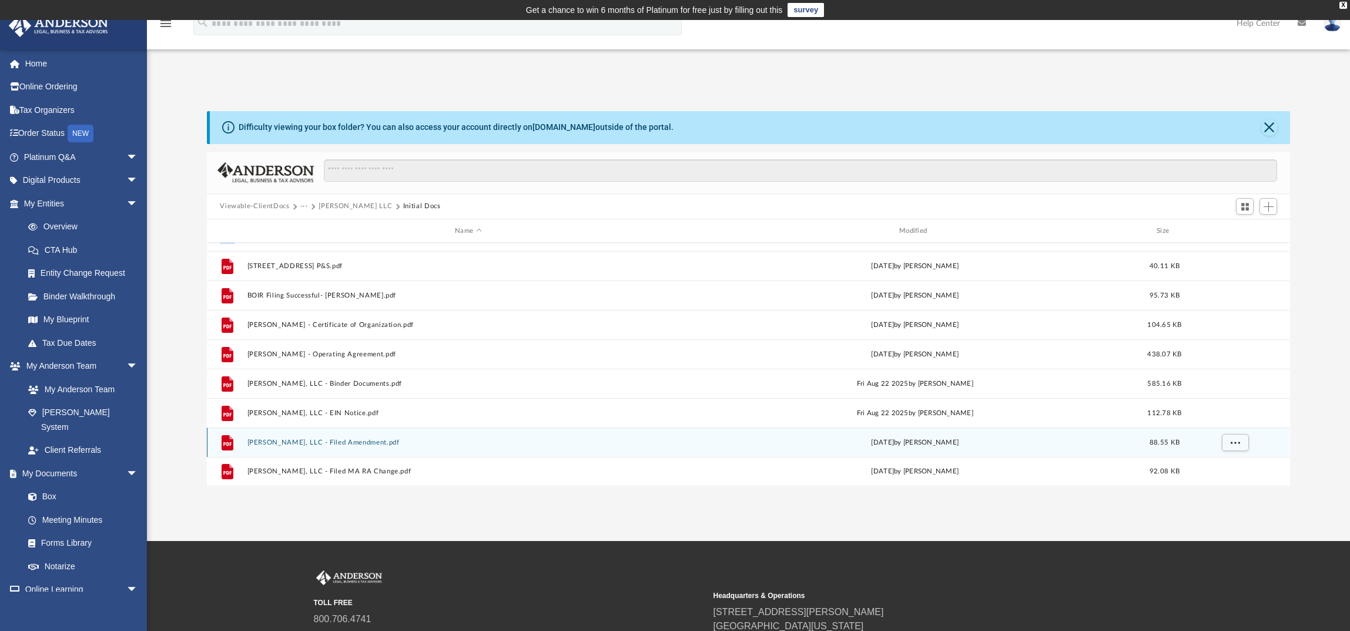
click at [298, 439] on button "[PERSON_NAME], LLC - Filed Amendment.pdf" at bounding box center [468, 442] width 442 height 8
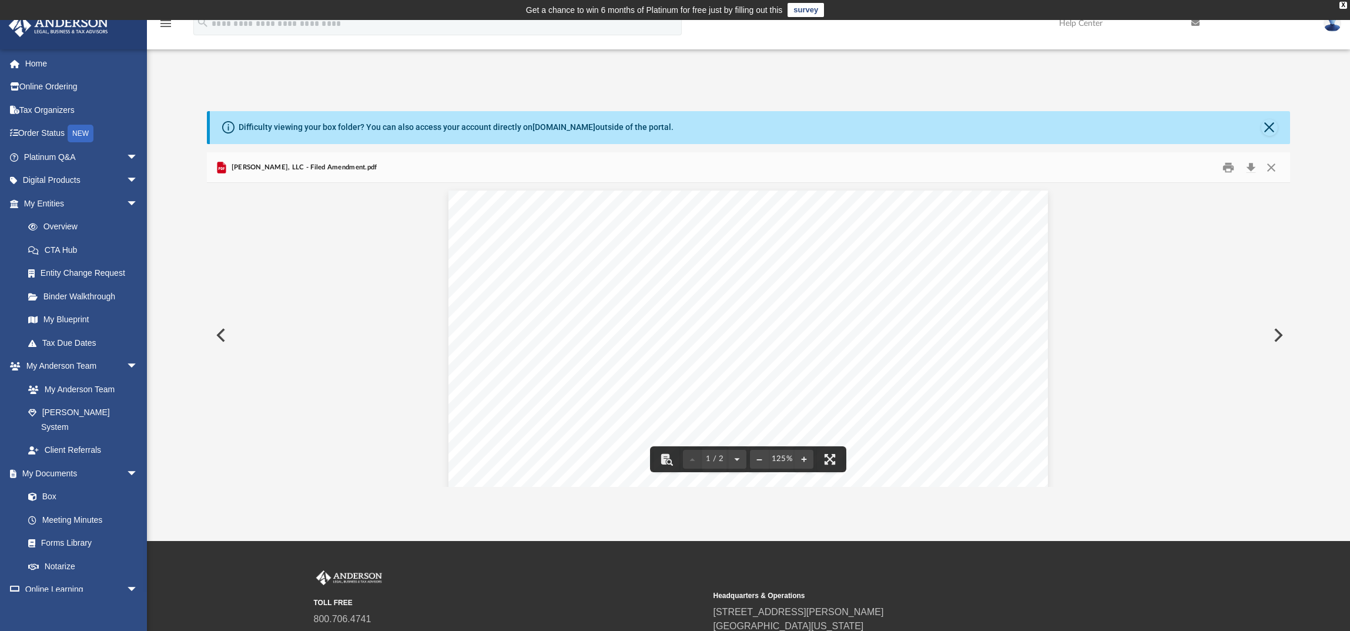
scroll to position [0, 0]
click at [1269, 125] on button "Close" at bounding box center [1269, 127] width 16 height 16
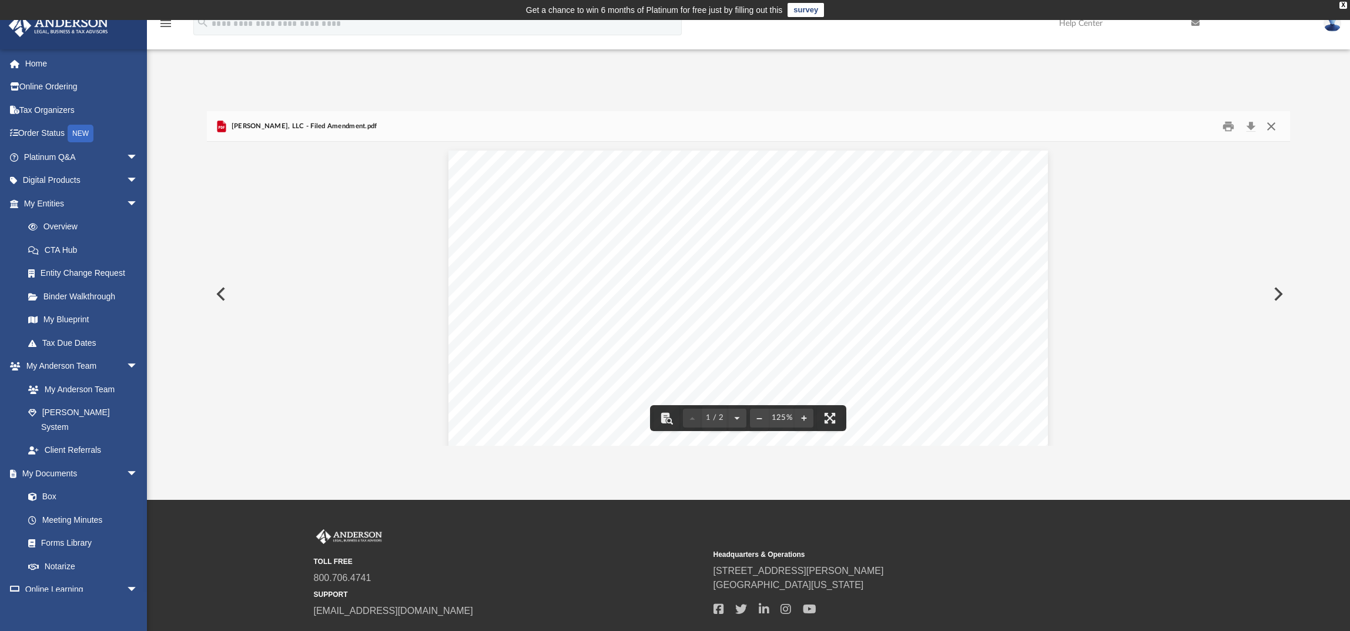
click at [1270, 126] on button "Close" at bounding box center [1270, 126] width 21 height 18
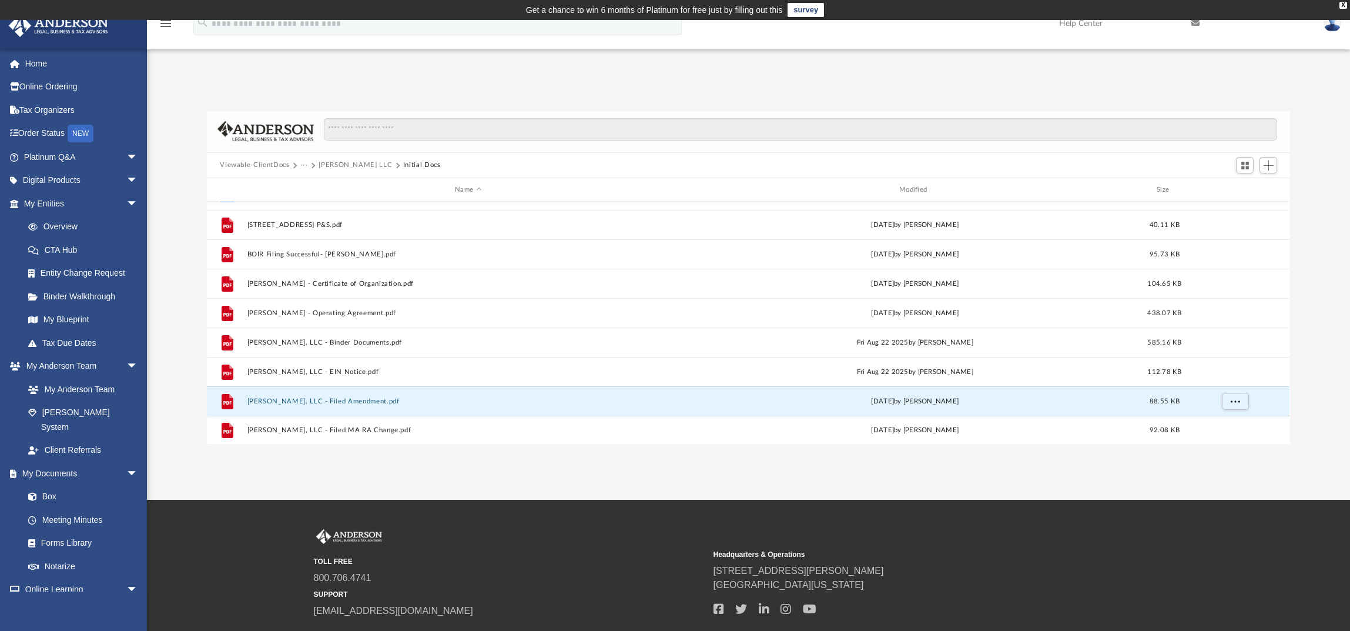
click at [355, 165] on button "[PERSON_NAME] LLC" at bounding box center [354, 165] width 73 height 11
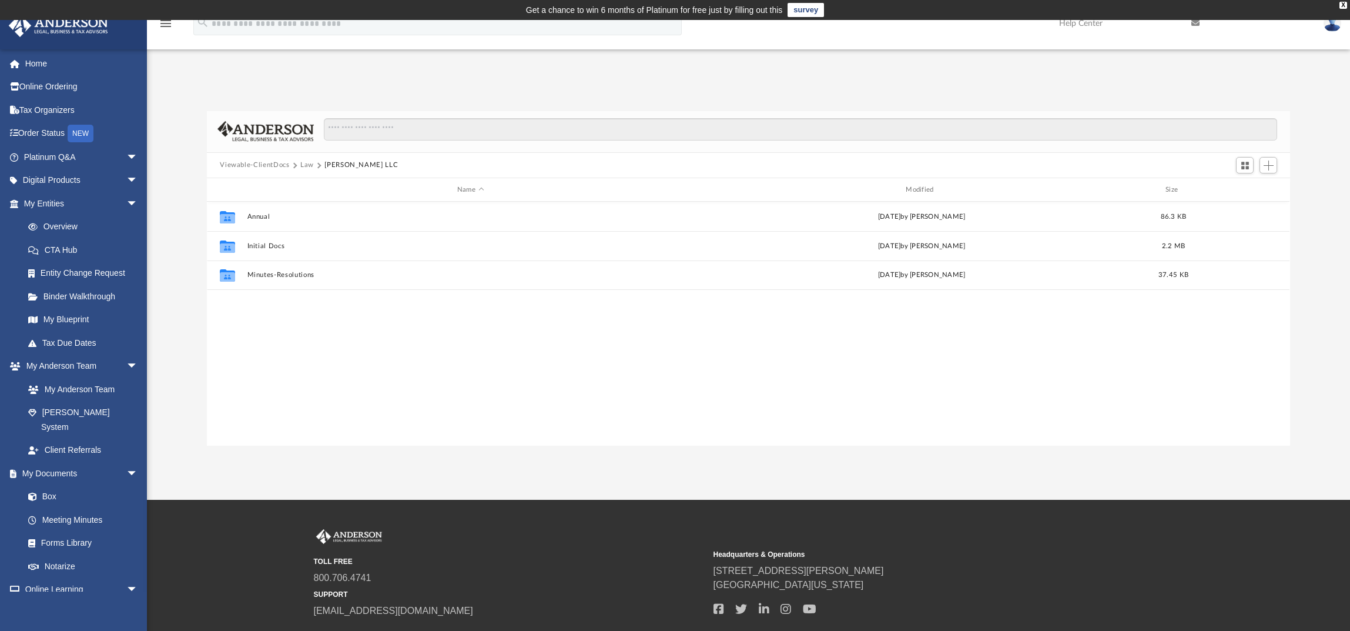
click at [310, 164] on button "Law" at bounding box center [307, 165] width 14 height 11
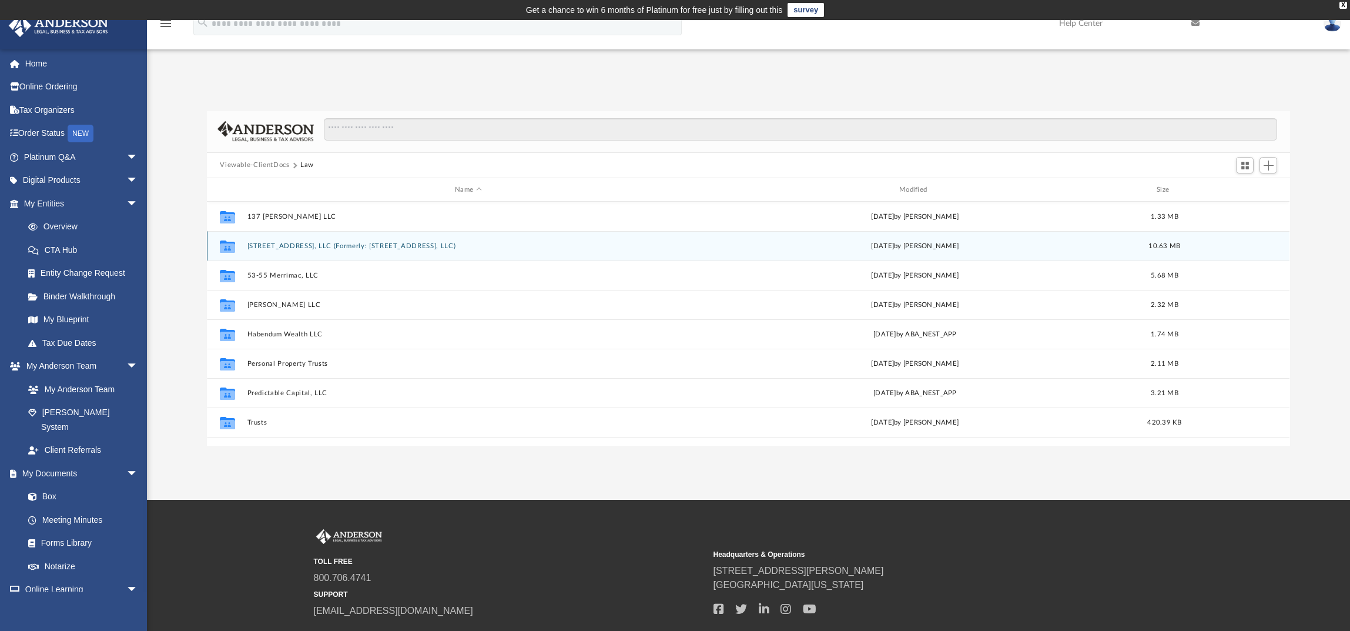
click at [280, 240] on div "Collaborated Folder [STREET_ADDRESS], LLC (Formerly: [STREET_ADDRESS], LLC) [DA…" at bounding box center [748, 245] width 1082 height 29
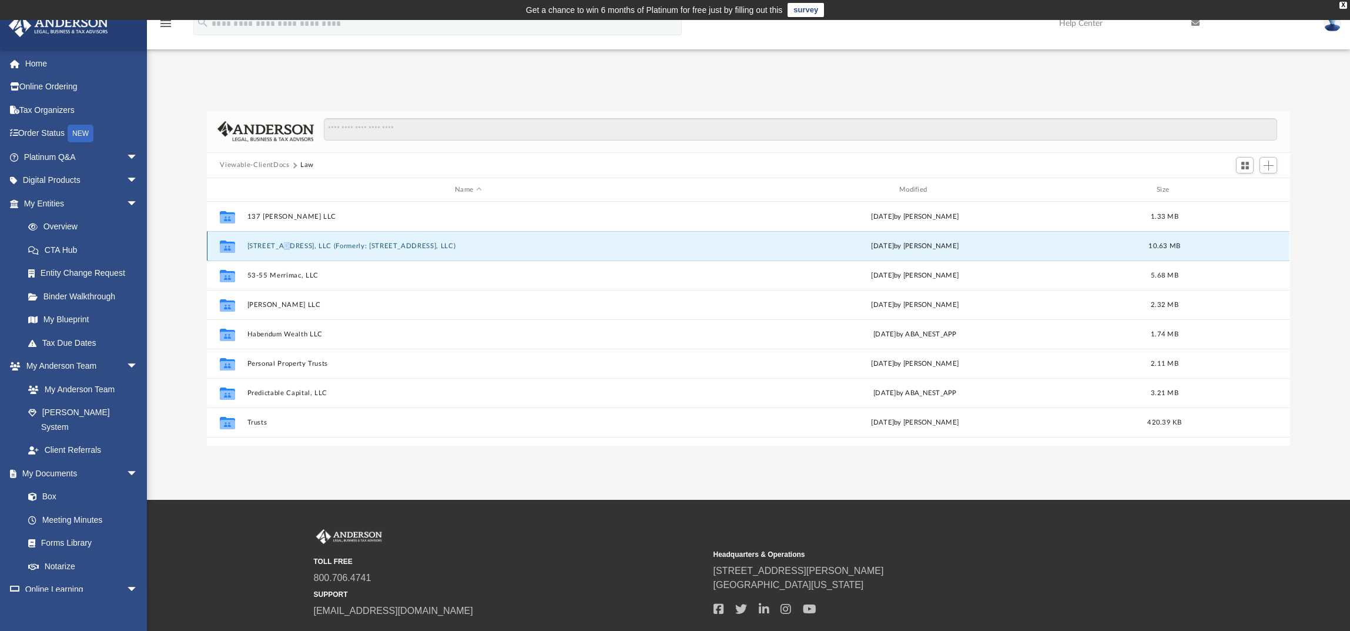
click at [280, 240] on div "Collaborated Folder [STREET_ADDRESS], LLC (Formerly: [STREET_ADDRESS], LLC) [DA…" at bounding box center [748, 245] width 1082 height 29
click at [306, 240] on div "Collaborated Folder [STREET_ADDRESS], LLC (Formerly: [STREET_ADDRESS], LLC) [DA…" at bounding box center [748, 245] width 1082 height 29
click at [310, 244] on button "[STREET_ADDRESS], LLC (Formerly: [STREET_ADDRESS], LLC)" at bounding box center [468, 246] width 442 height 8
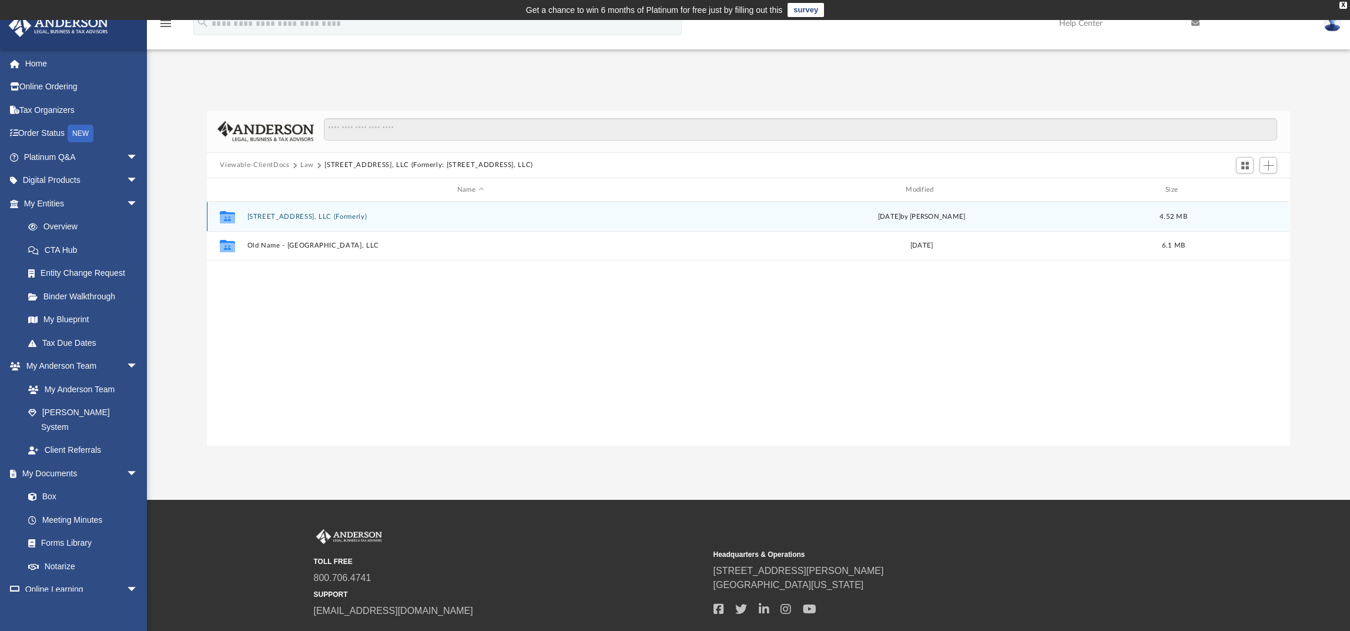
click at [296, 218] on button "[STREET_ADDRESS], LLC (Formerly)" at bounding box center [470, 217] width 446 height 8
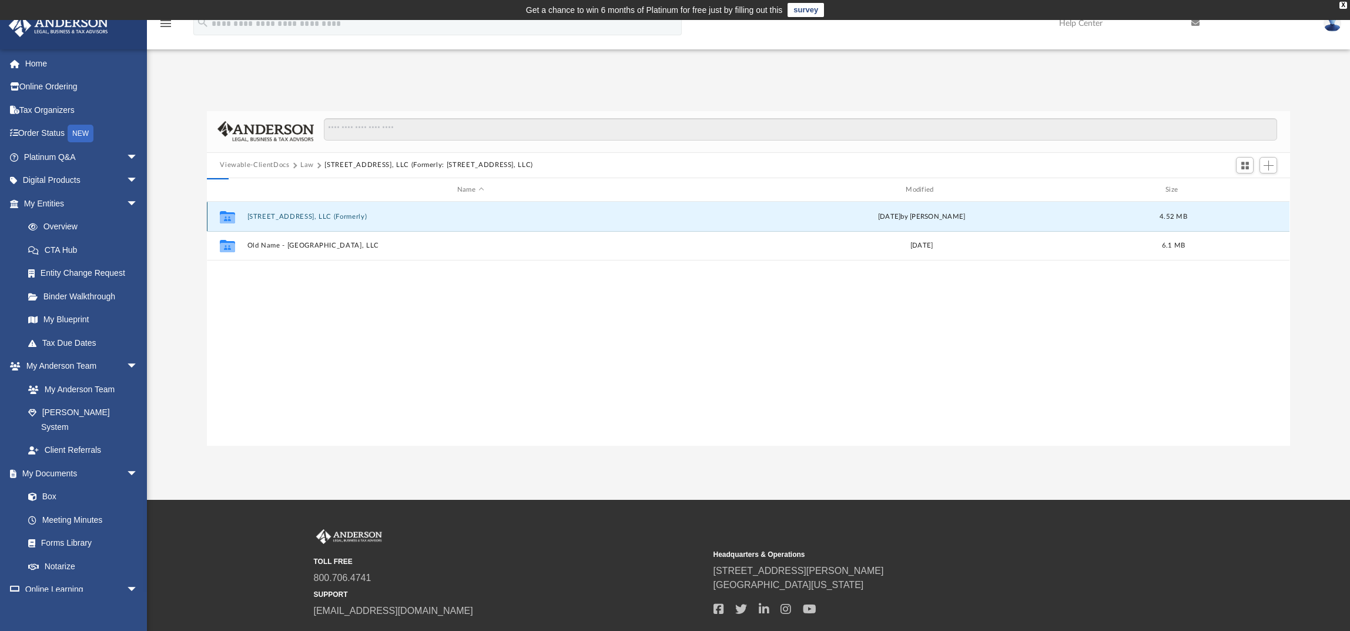
click at [296, 218] on button "[STREET_ADDRESS], LLC (Formerly)" at bounding box center [470, 217] width 446 height 8
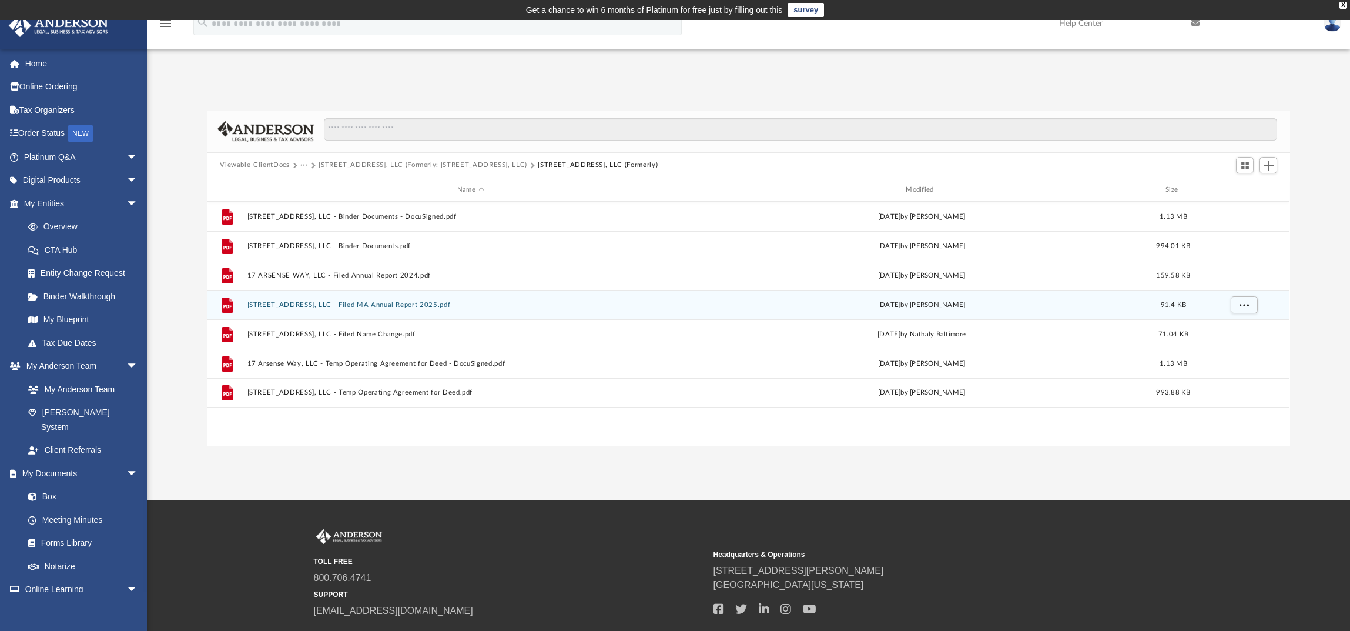
click at [383, 302] on button "[STREET_ADDRESS], LLC - Filed MA Annual Report 2025.pdf" at bounding box center [470, 305] width 446 height 8
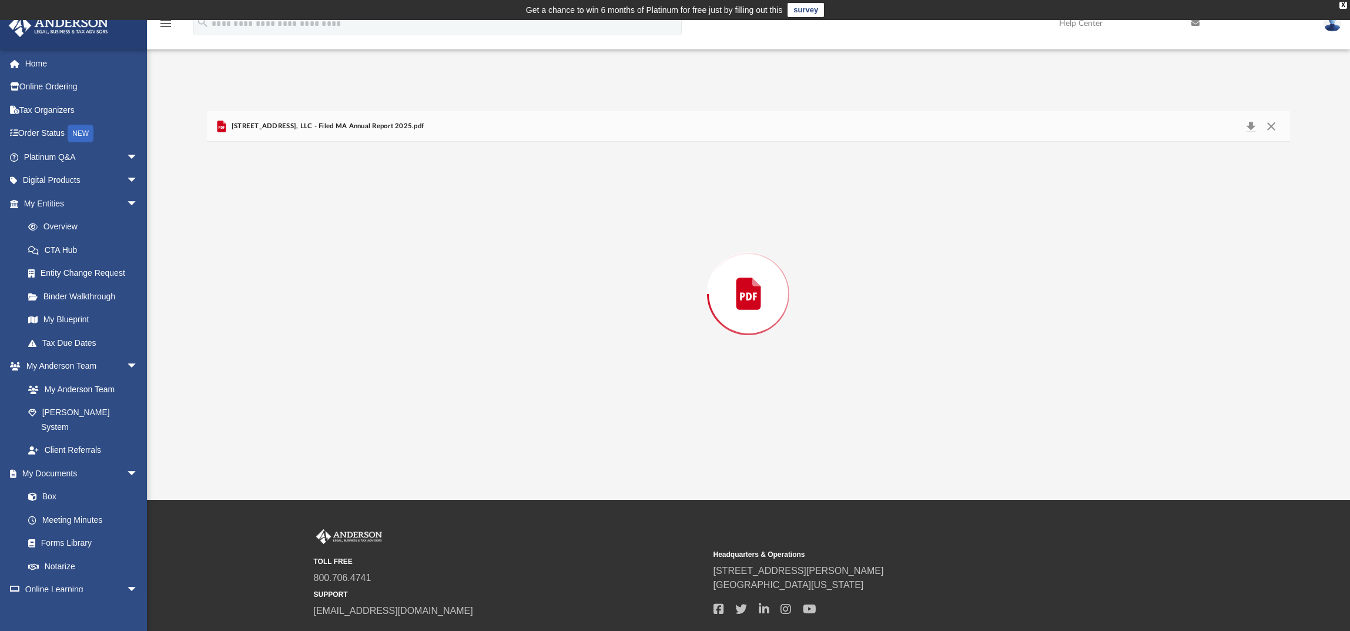
click at [383, 302] on div "Preview" at bounding box center [748, 293] width 1082 height 303
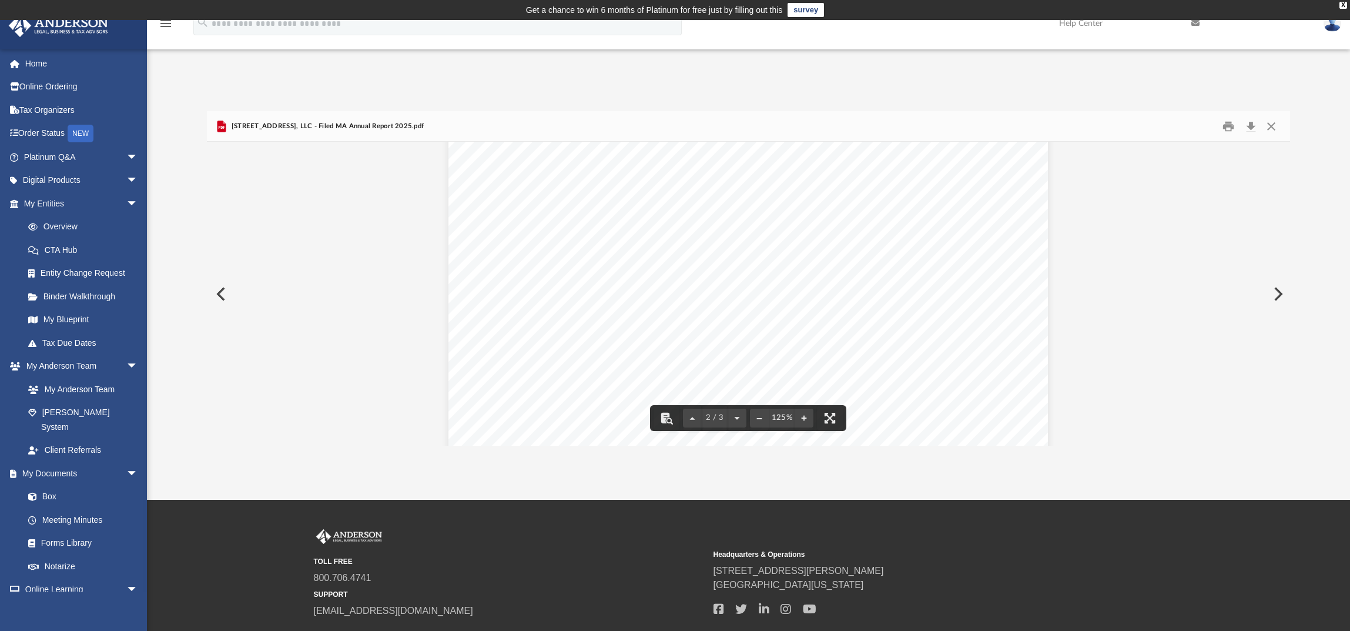
scroll to position [940, 0]
click at [1267, 129] on button "Close" at bounding box center [1270, 126] width 21 height 18
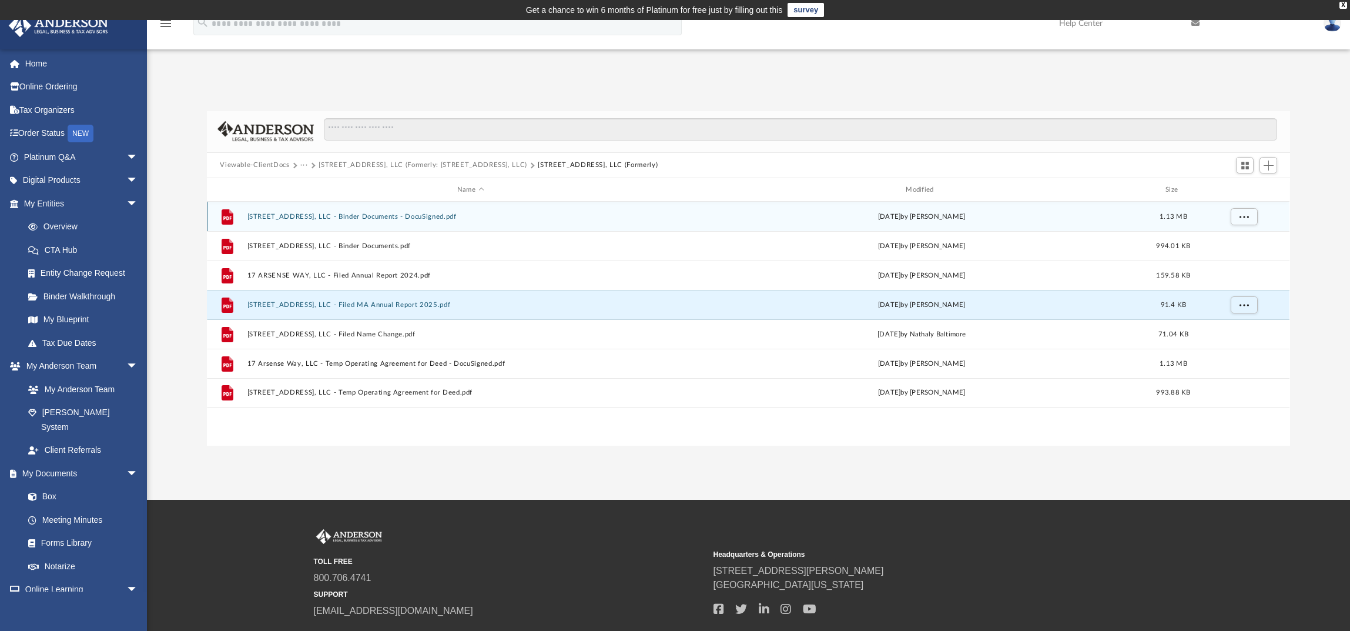
click at [357, 220] on button "[STREET_ADDRESS], LLC - Binder Documents - DocuSigned.pdf" at bounding box center [470, 217] width 446 height 8
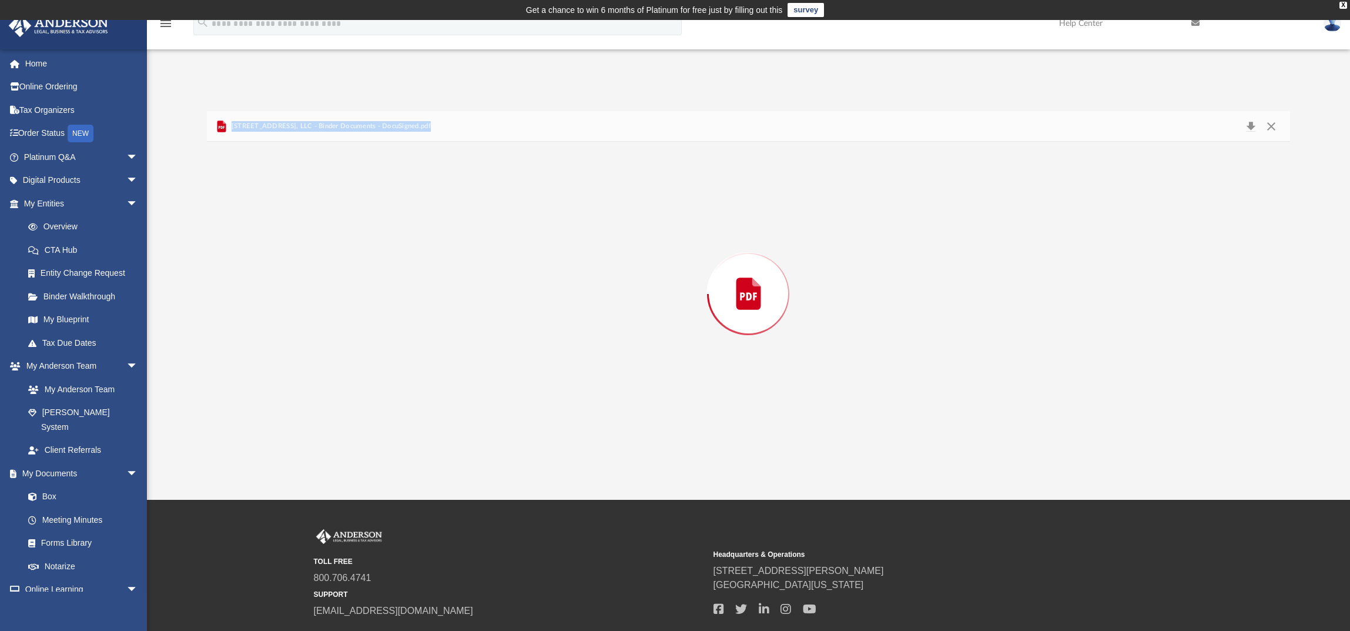
click at [357, 220] on div "Preview" at bounding box center [748, 293] width 1082 height 303
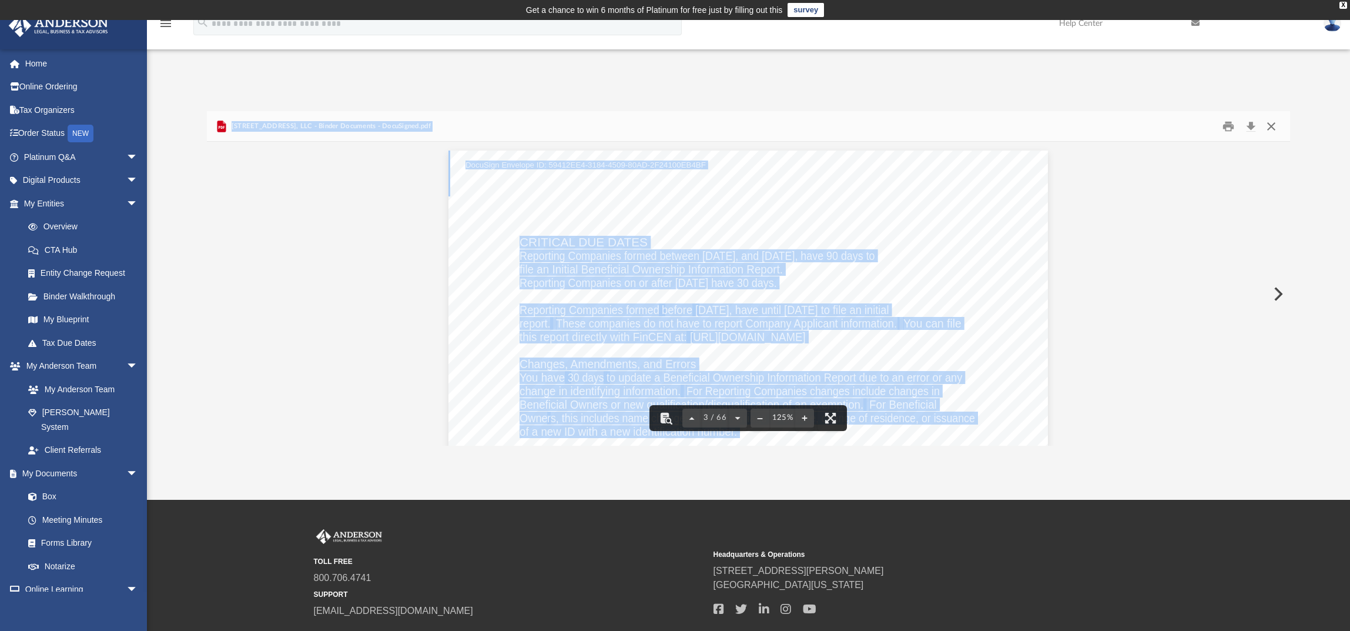
click at [1272, 128] on button "Close" at bounding box center [1270, 126] width 21 height 18
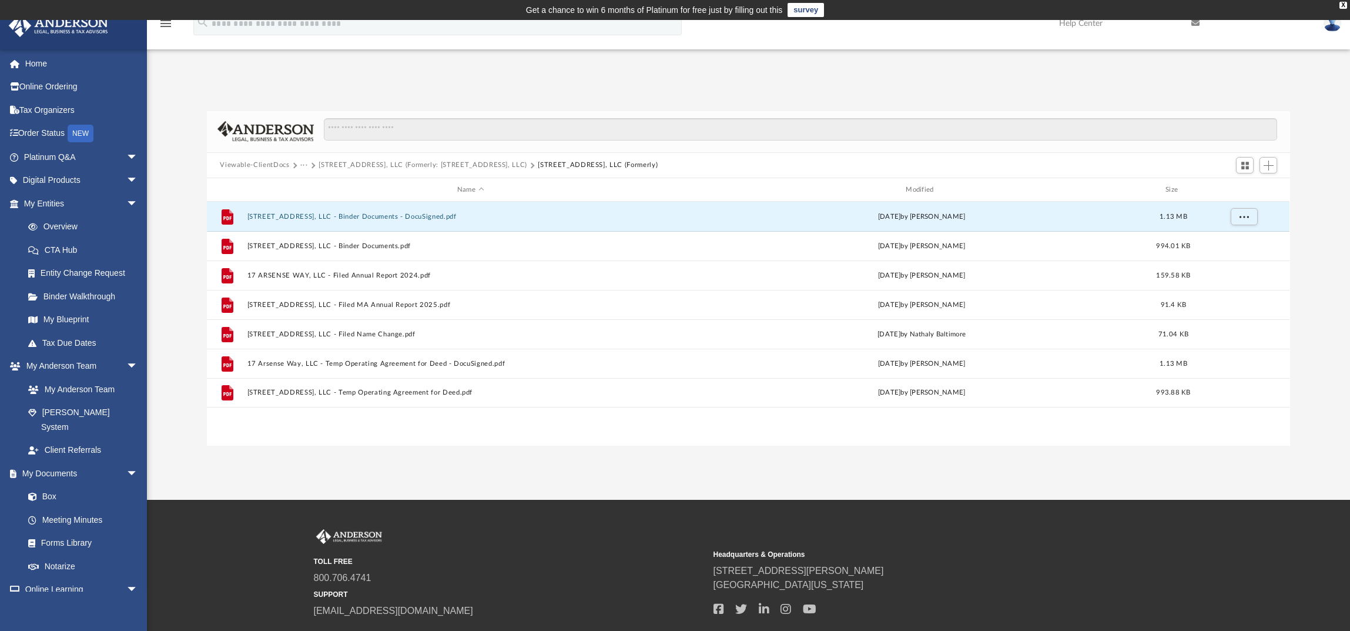
click at [465, 163] on button "[STREET_ADDRESS], LLC (Formerly: [STREET_ADDRESS], LLC)" at bounding box center [422, 165] width 209 height 11
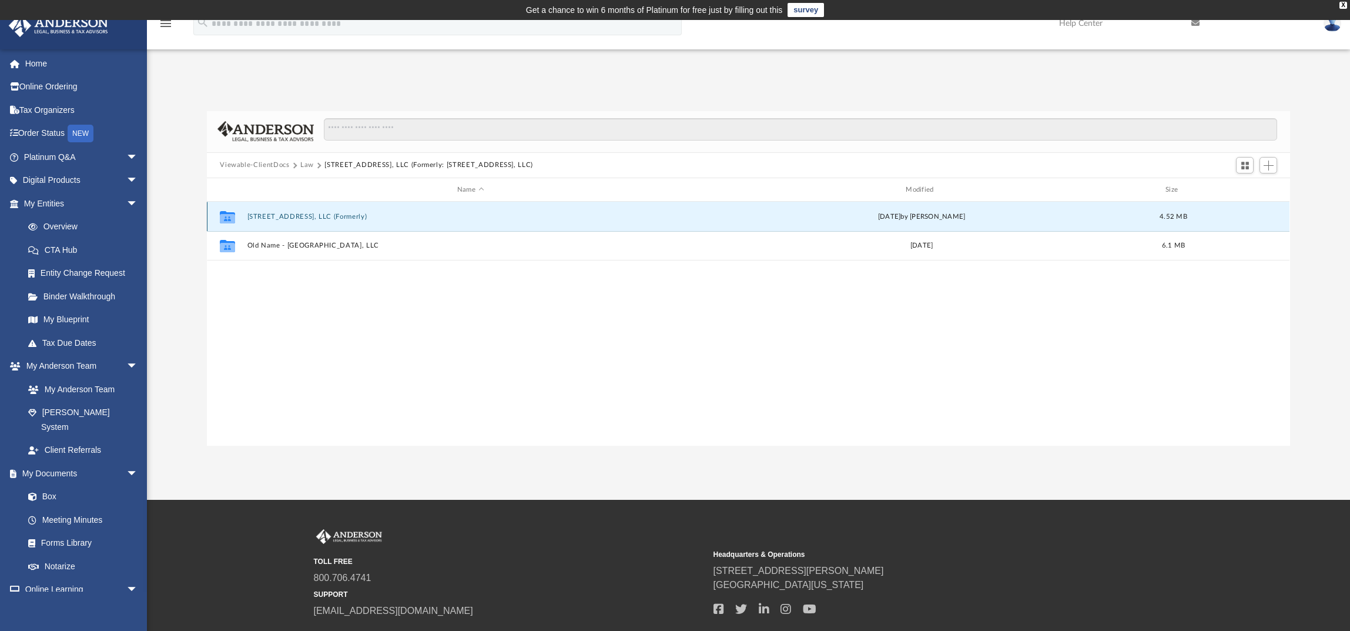
click at [317, 218] on button "[STREET_ADDRESS], LLC (Formerly)" at bounding box center [470, 217] width 446 height 8
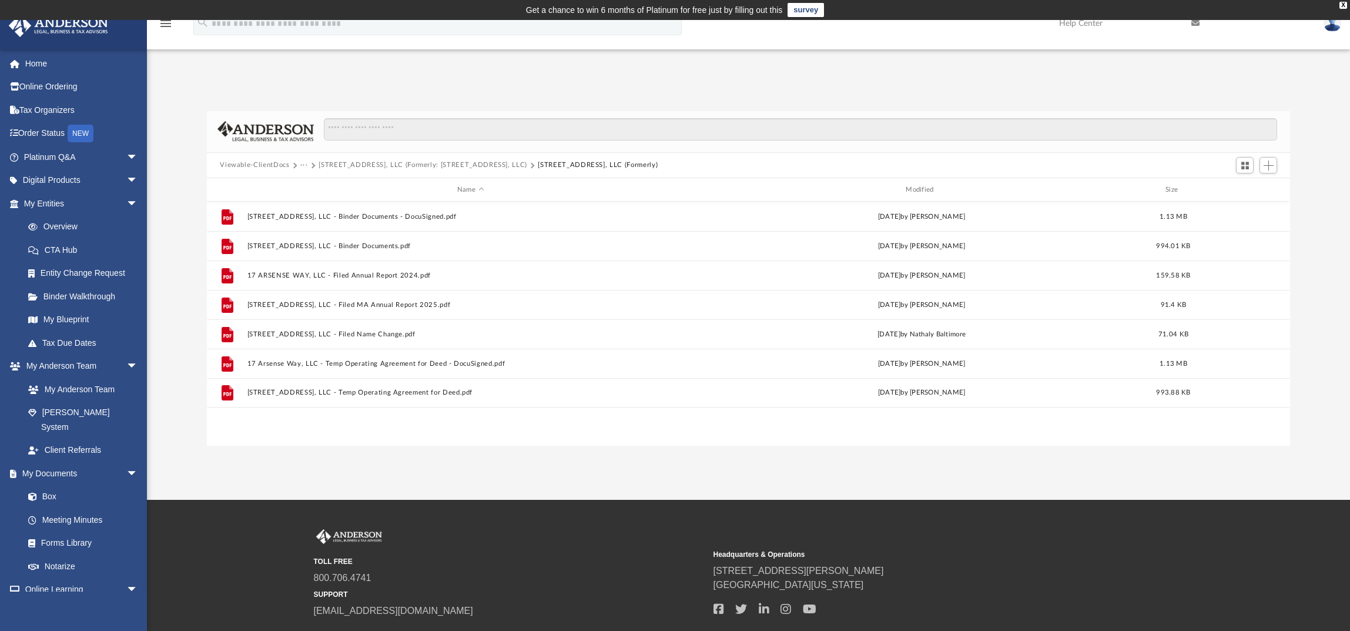
click at [465, 168] on button "[STREET_ADDRESS], LLC (Formerly: [STREET_ADDRESS], LLC)" at bounding box center [422, 165] width 209 height 11
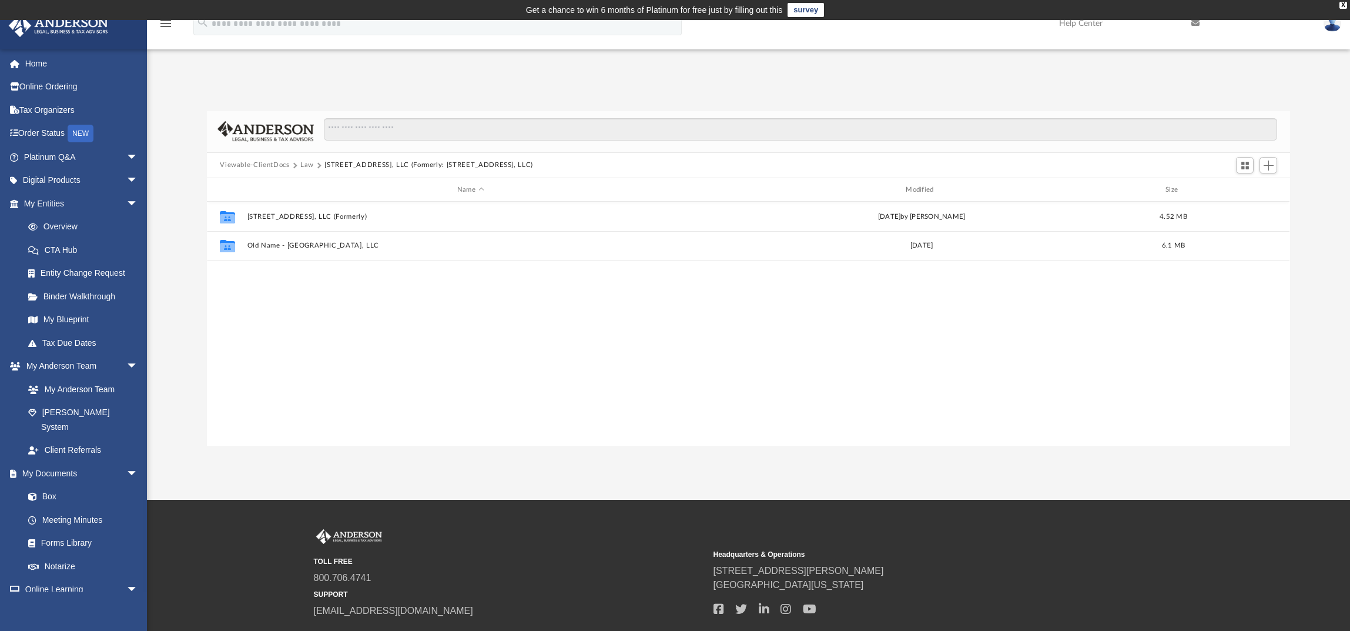
click at [306, 165] on button "Law" at bounding box center [307, 165] width 14 height 11
